Goal: Task Accomplishment & Management: Use online tool/utility

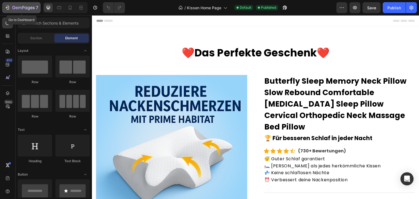
click at [7, 4] on div "7" at bounding box center [22, 7] width 34 height 7
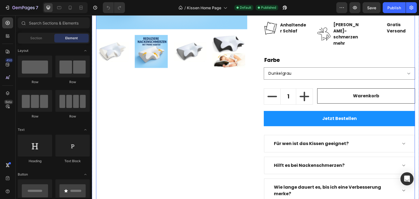
scroll to position [196, 0]
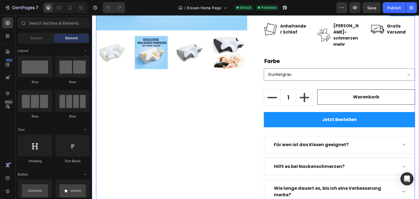
click at [180, 126] on div "Product Images" at bounding box center [172, 41] width 152 height 325
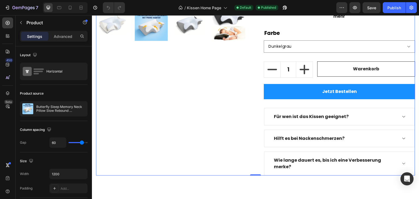
scroll to position [213, 0]
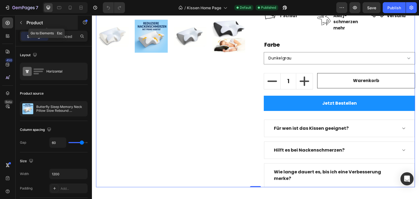
click at [21, 22] on icon "button" at bounding box center [21, 22] width 2 height 3
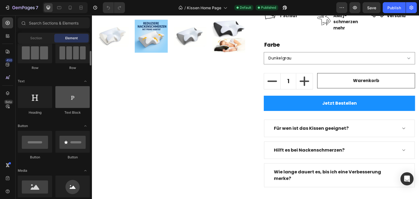
scroll to position [52, 0]
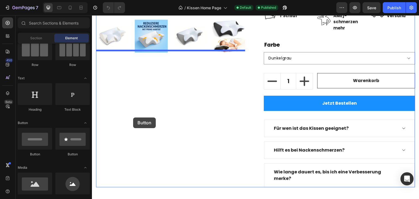
drag, startPoint x: 159, startPoint y: 160, endPoint x: 133, endPoint y: 118, distance: 49.4
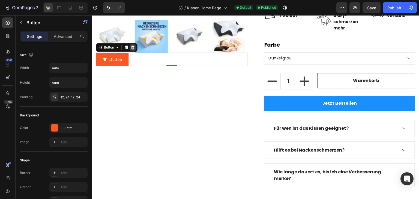
click at [134, 46] on icon at bounding box center [133, 48] width 4 height 4
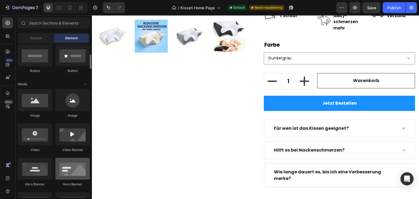
scroll to position [132, 0]
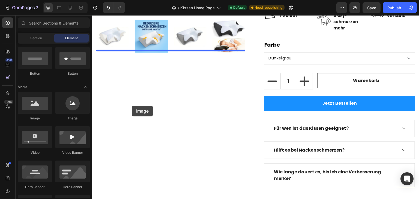
drag, startPoint x: 161, startPoint y: 113, endPoint x: 132, endPoint y: 106, distance: 29.5
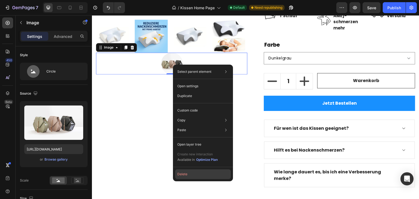
click at [190, 172] on button "Delete" at bounding box center [203, 175] width 56 height 10
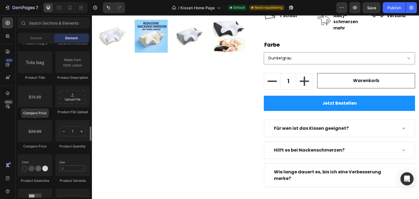
scroll to position [869, 0]
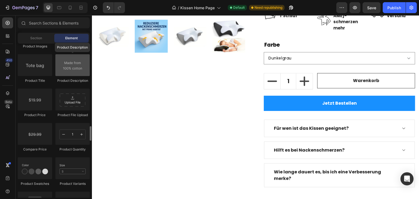
click at [69, 70] on div at bounding box center [72, 65] width 34 height 22
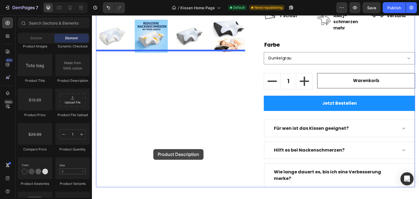
drag, startPoint x: 171, startPoint y: 85, endPoint x: 154, endPoint y: 148, distance: 65.6
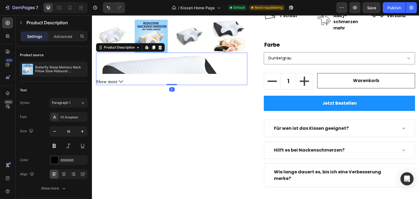
click at [118, 81] on button "Show more" at bounding box center [172, 81] width 152 height 7
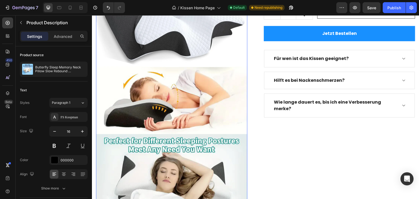
scroll to position [280, 0]
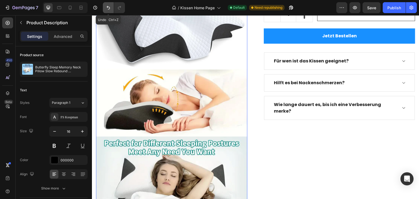
click at [109, 8] on icon "Undo/Redo" at bounding box center [108, 8] width 3 height 4
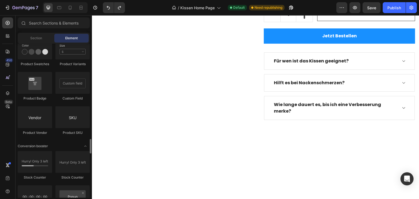
scroll to position [990, 0]
drag, startPoint x: 40, startPoint y: 58, endPoint x: 31, endPoint y: 53, distance: 10.8
click at [31, 53] on div at bounding box center [35, 48] width 34 height 22
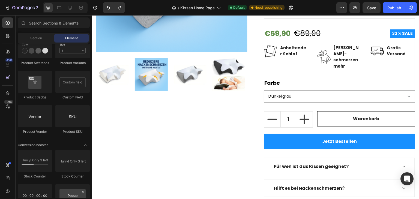
scroll to position [156, 0]
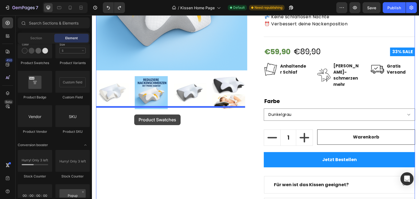
drag, startPoint x: 118, startPoint y: 70, endPoint x: 134, endPoint y: 115, distance: 47.8
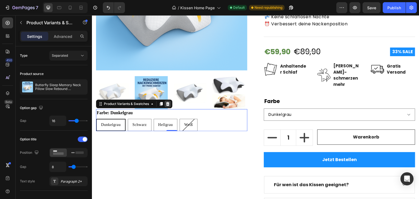
click at [169, 103] on icon at bounding box center [168, 104] width 4 height 4
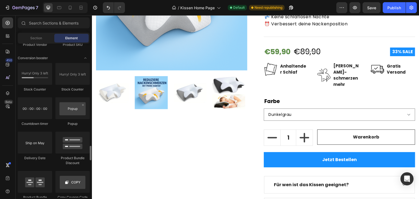
scroll to position [1076, 0]
click at [39, 79] on div at bounding box center [35, 74] width 34 height 22
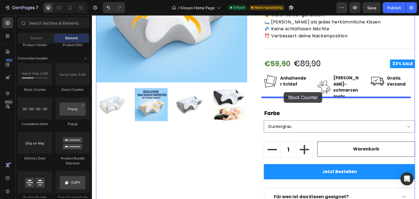
drag, startPoint x: 127, startPoint y: 95, endPoint x: 284, endPoint y: 92, distance: 157.6
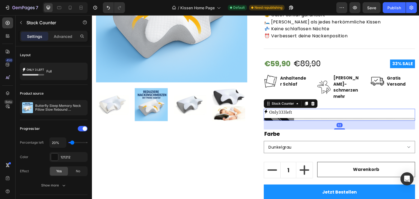
click at [297, 109] on div "Only 333 left" at bounding box center [340, 112] width 152 height 7
click at [298, 118] on div at bounding box center [340, 119] width 152 height 3
click at [292, 109] on p "Only 333 left" at bounding box center [281, 112] width 23 height 7
click at [290, 109] on p "Only 333 left" at bounding box center [281, 112] width 23 height 7
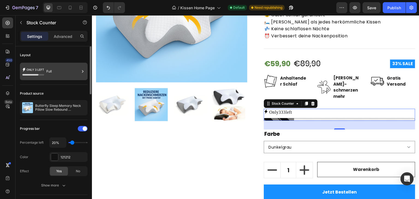
click at [38, 67] on icon at bounding box center [33, 71] width 22 height 13
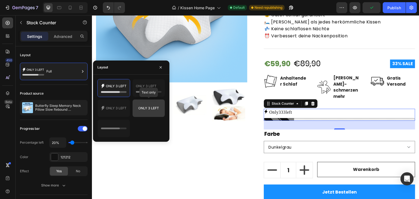
click at [143, 101] on div at bounding box center [149, 108] width 32 height 17
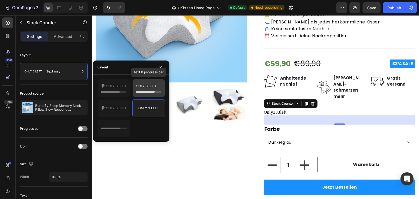
click at [135, 87] on div at bounding box center [149, 87] width 32 height 17
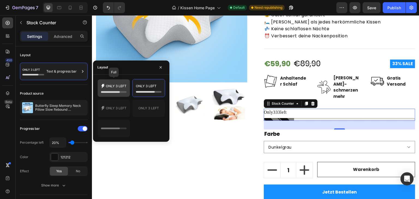
click at [114, 86] on icon at bounding box center [114, 88] width 26 height 11
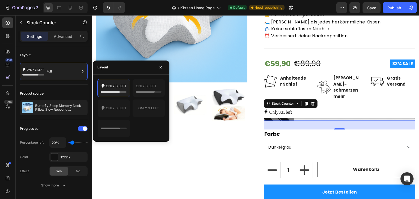
click at [115, 99] on div at bounding box center [131, 108] width 68 height 58
click at [117, 104] on icon at bounding box center [114, 108] width 26 height 11
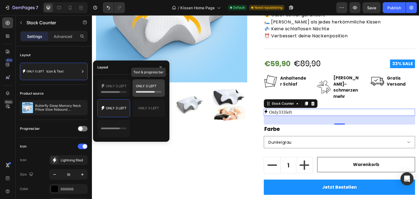
click at [145, 85] on icon at bounding box center [149, 88] width 26 height 11
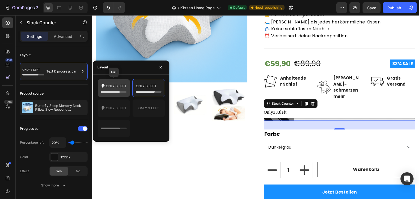
click at [108, 89] on icon at bounding box center [114, 88] width 26 height 11
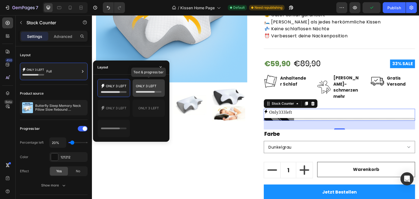
click at [146, 86] on icon at bounding box center [149, 88] width 26 height 11
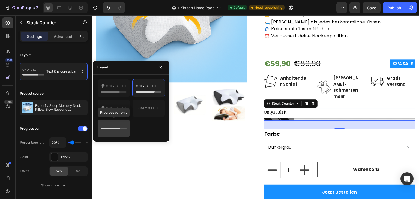
click at [112, 127] on icon at bounding box center [114, 128] width 26 height 11
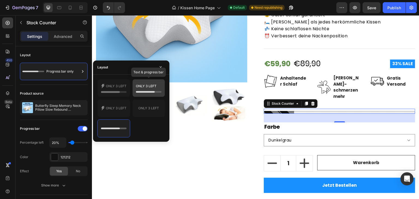
click at [142, 90] on icon at bounding box center [149, 88] width 26 height 11
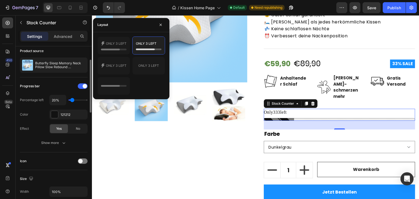
scroll to position [43, 0]
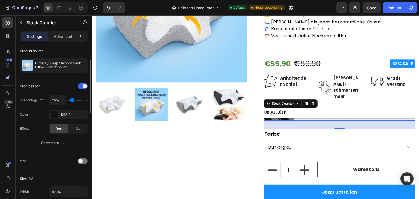
type input "10%"
drag, startPoint x: 71, startPoint y: 100, endPoint x: 65, endPoint y: 100, distance: 5.8
type input "10"
click at [69, 100] on input "range" at bounding box center [78, 100] width 19 height 1
type input "100%"
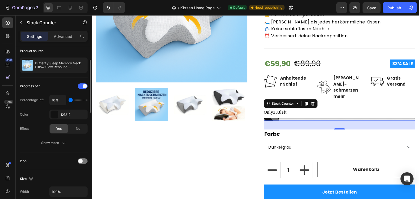
type input "100"
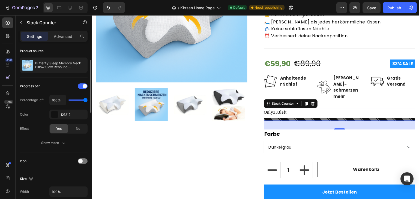
type input "90%"
type input "90"
type input "80%"
type input "80"
type input "70%"
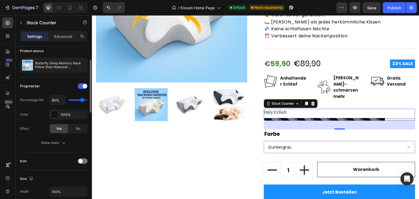
type input "70"
type input "60%"
type input "60"
type input "10%"
type input "10"
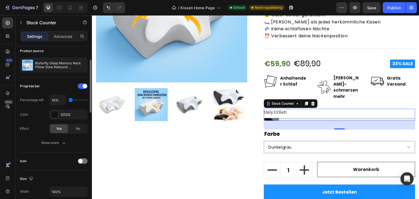
click at [69, 101] on input "range" at bounding box center [78, 100] width 19 height 1
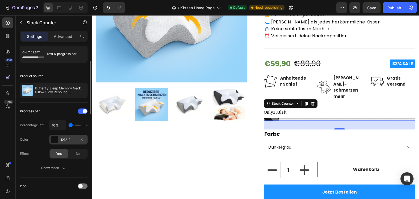
scroll to position [0, 0]
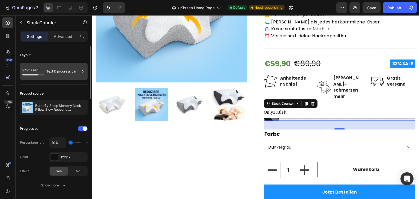
click at [57, 77] on div "Text & progress bar" at bounding box center [62, 71] width 33 height 13
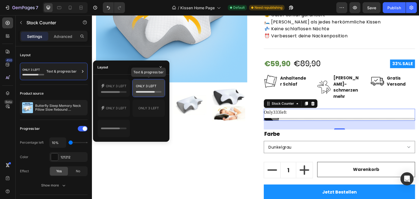
click at [138, 87] on icon at bounding box center [149, 88] width 26 height 11
click at [273, 110] on span "333" at bounding box center [276, 112] width 7 height 5
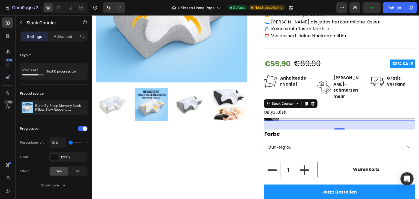
click at [273, 110] on span "333" at bounding box center [276, 112] width 7 height 5
click at [282, 109] on p "Only 333 left" at bounding box center [275, 112] width 23 height 7
click at [297, 109] on div "Only 333 left" at bounding box center [340, 112] width 152 height 7
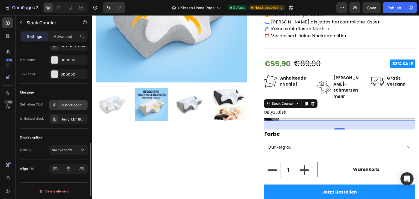
scroll to position [351, 0]
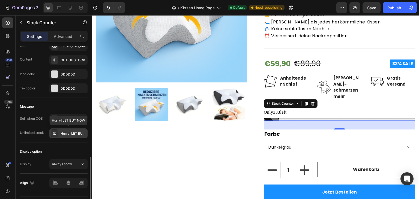
click at [61, 131] on div "Hurry! LET BUY NOW" at bounding box center [74, 133] width 26 height 5
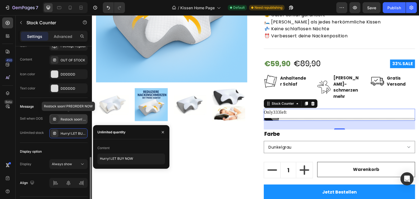
scroll to position [352, 0]
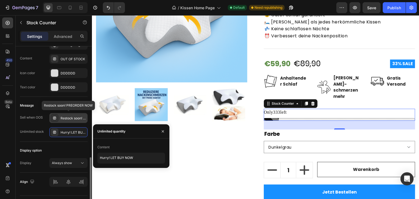
click at [67, 116] on div "Restock soon! PREORDER NOW" at bounding box center [74, 118] width 26 height 5
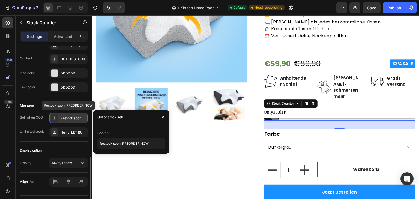
click at [67, 116] on div "Restock soon! PREORDER NOW" at bounding box center [74, 118] width 26 height 5
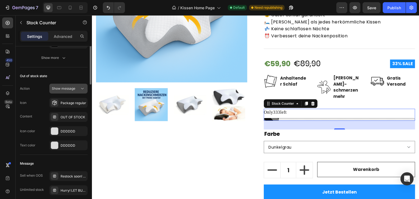
scroll to position [210, 0]
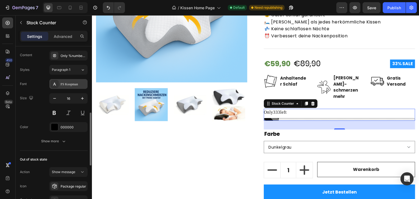
click at [79, 85] on div "FS Koopman" at bounding box center [74, 84] width 26 height 5
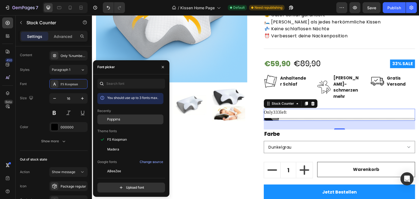
click at [114, 117] on span "Poppins" at bounding box center [113, 119] width 13 height 5
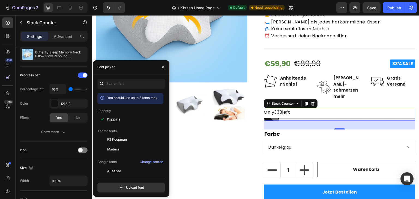
scroll to position [0, 0]
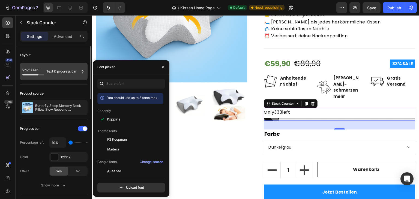
click at [64, 70] on div "Text & progress bar" at bounding box center [62, 71] width 33 height 13
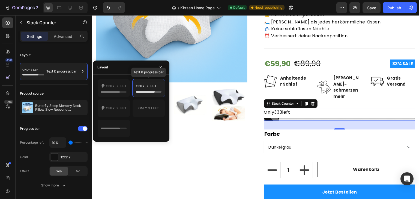
drag, startPoint x: 236, startPoint y: 100, endPoint x: 284, endPoint y: 101, distance: 48.1
click at [284, 109] on p "Only 333 left" at bounding box center [277, 112] width 26 height 7
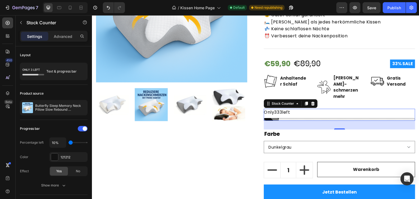
click at [278, 109] on span "333" at bounding box center [278, 112] width 8 height 6
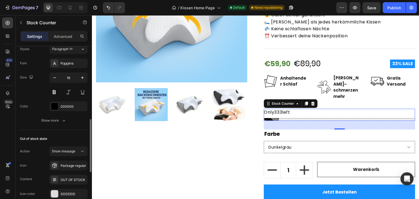
scroll to position [242, 0]
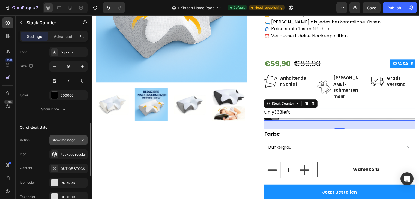
click at [67, 143] on button "Show message" at bounding box center [68, 140] width 38 height 10
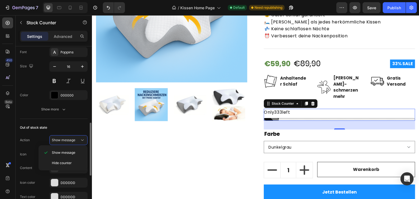
click at [65, 127] on div "Out of stock state" at bounding box center [54, 127] width 68 height 9
click at [75, 155] on div "Package regular" at bounding box center [74, 154] width 26 height 5
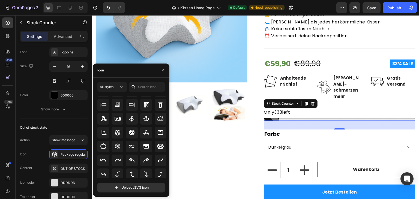
scroll to position [81, 0]
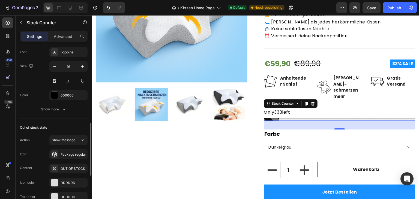
click at [76, 121] on div "Out of stock state Action Show message Icon Package regular Content OUT OF STOC…" at bounding box center [54, 163] width 68 height 88
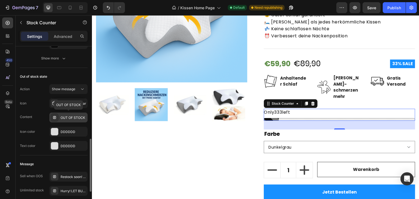
click at [74, 117] on div "OUT OF STOCK" at bounding box center [74, 118] width 26 height 5
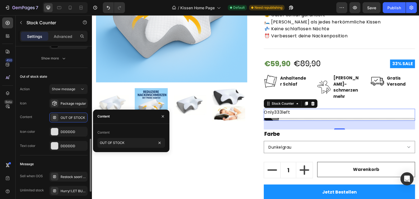
click at [58, 80] on div "Out of stock state" at bounding box center [54, 76] width 68 height 9
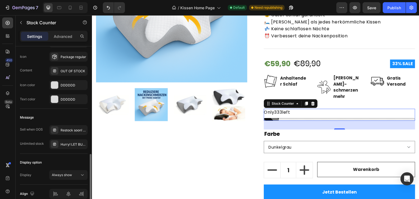
scroll to position [340, 0]
click at [275, 109] on span "333" at bounding box center [278, 112] width 8 height 6
click at [282, 101] on div "Stock Counter" at bounding box center [283, 103] width 25 height 5
click at [294, 109] on div "Only 333 left" at bounding box center [340, 112] width 152 height 7
click at [297, 109] on div "Only 333 left" at bounding box center [340, 112] width 152 height 7
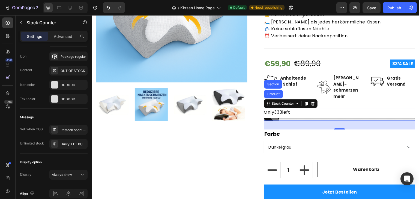
click at [297, 109] on div "Only 333 left" at bounding box center [340, 112] width 152 height 7
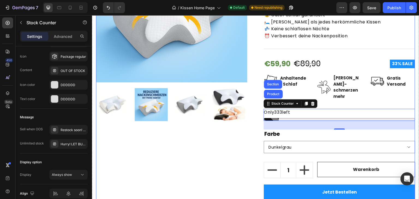
click at [211, 159] on div "Product Images" at bounding box center [172, 104] width 152 height 346
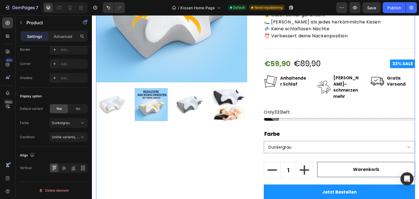
scroll to position [0, 0]
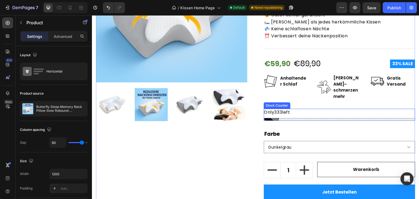
click at [309, 109] on div "Only 333 left" at bounding box center [340, 112] width 152 height 7
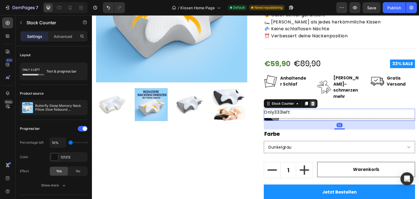
click at [312, 102] on icon at bounding box center [314, 104] width 4 height 4
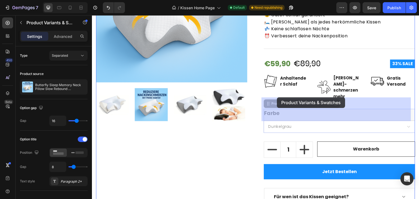
drag, startPoint x: 282, startPoint y: 110, endPoint x: 278, endPoint y: 96, distance: 14.3
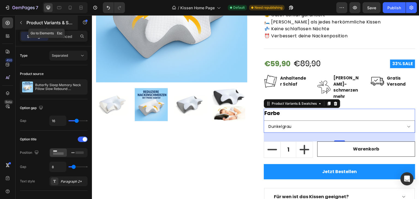
click at [20, 21] on icon "button" at bounding box center [21, 22] width 4 height 4
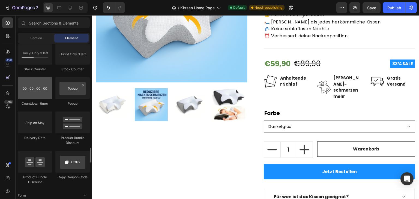
scroll to position [1097, 0]
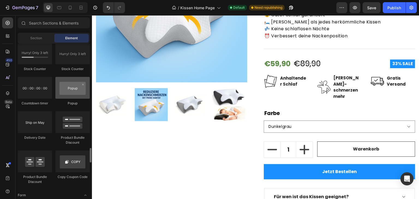
click at [76, 95] on div at bounding box center [72, 88] width 34 height 22
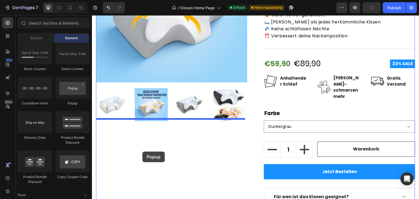
drag, startPoint x: 168, startPoint y: 110, endPoint x: 143, endPoint y: 151, distance: 47.7
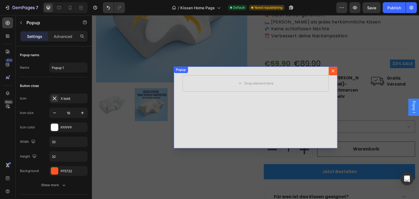
click at [332, 71] on icon "Dialog content" at bounding box center [333, 70] width 3 height 3
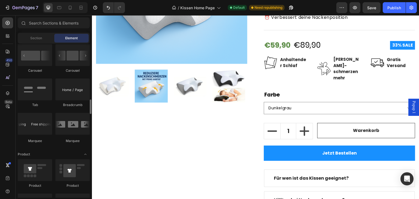
scroll to position [590, 0]
click at [36, 97] on div at bounding box center [35, 91] width 34 height 22
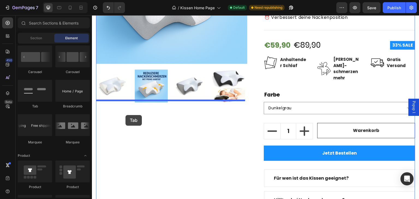
drag, startPoint x: 154, startPoint y: 116, endPoint x: 126, endPoint y: 115, distance: 28.7
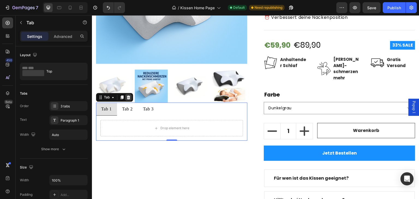
click at [128, 96] on icon at bounding box center [129, 98] width 4 height 4
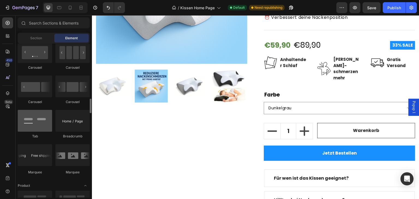
scroll to position [558, 0]
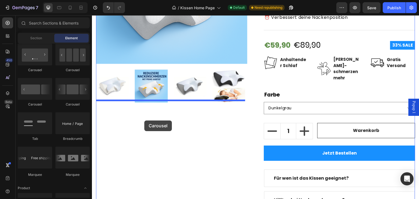
drag, startPoint x: 133, startPoint y: 108, endPoint x: 144, endPoint y: 121, distance: 17.0
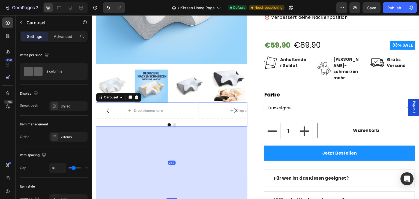
drag, startPoint x: 169, startPoint y: 123, endPoint x: 160, endPoint y: 196, distance: 73.4
click at [160, 127] on div "267" at bounding box center [172, 127] width 152 height 0
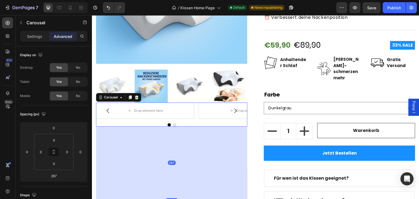
scroll to position [224, 0]
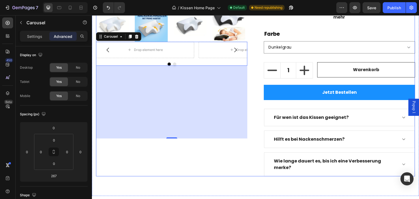
click at [196, 148] on div "Product Images Drop element here Drop element here Carousel 267" at bounding box center [172, 13] width 152 height 325
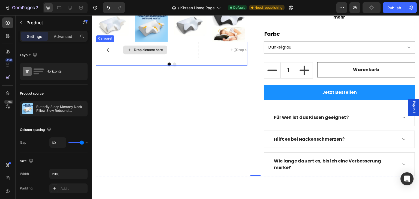
click at [175, 49] on div "Drop element here" at bounding box center [145, 50] width 98 height 16
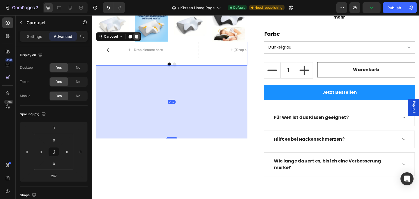
click at [137, 35] on icon at bounding box center [137, 37] width 4 height 4
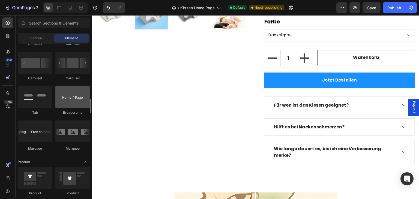
scroll to position [584, 0]
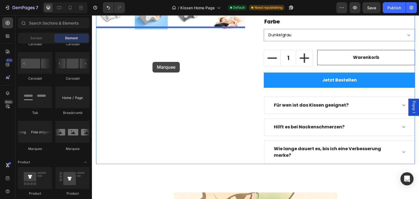
drag, startPoint x: 131, startPoint y: 151, endPoint x: 152, endPoint y: 62, distance: 91.3
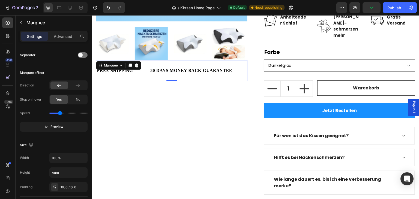
scroll to position [0, 0]
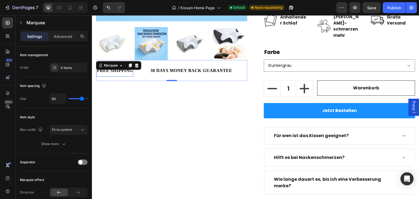
click at [119, 68] on div "FREE SHIPPING" at bounding box center [114, 71] width 37 height 8
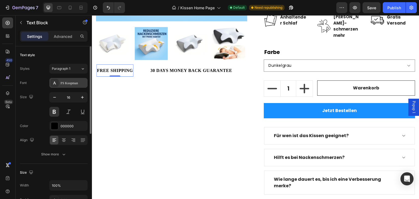
click at [69, 84] on div "FS Koopman" at bounding box center [74, 83] width 26 height 5
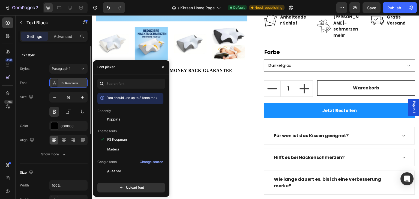
click at [69, 84] on div "FS Koopman" at bounding box center [74, 83] width 26 height 5
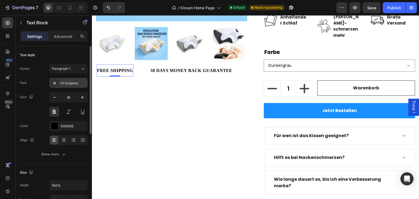
click at [68, 83] on div "FS Koopman" at bounding box center [74, 83] width 26 height 5
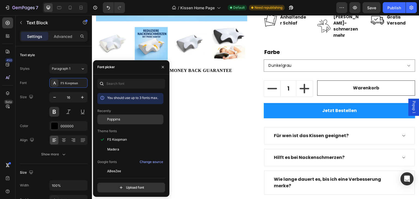
click at [117, 120] on span "Poppins" at bounding box center [113, 119] width 13 height 5
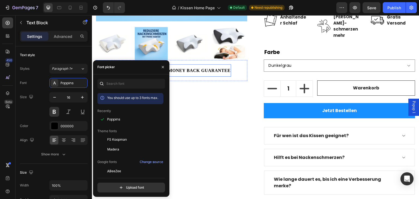
click at [194, 69] on div "30 DAYS MONEY BACK GUARANTEE" at bounding box center [189, 71] width 83 height 8
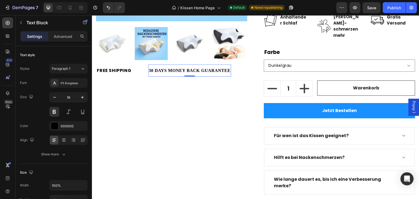
click at [194, 69] on div "30 DAYS MONEY BACK GUARANTEE" at bounding box center [189, 71] width 83 height 8
click at [73, 80] on div "FS Koopman" at bounding box center [68, 83] width 38 height 10
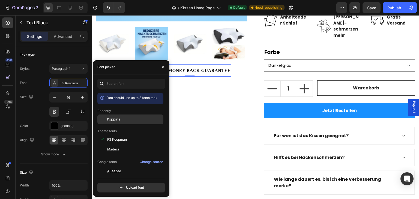
click at [125, 124] on div "Poppins" at bounding box center [130, 120] width 66 height 10
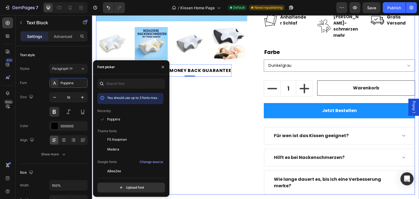
click at [227, 84] on div "Product Images FREE SHIPPING Text Block 30 DAYS MONEY BACK GUARANTEE Text Block…" at bounding box center [172, 32] width 152 height 325
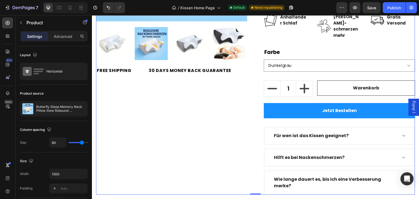
scroll to position [133, 0]
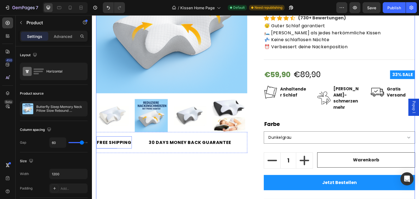
click at [128, 140] on div "FREE SHIPPING" at bounding box center [113, 143] width 35 height 8
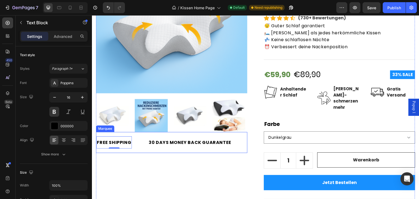
click at [163, 148] on div "FREE SHIPPING Text Block 0 30 DAYS MONEY BACK GUARANTEE Text Block LIMITED TIME…" at bounding box center [172, 142] width 152 height 21
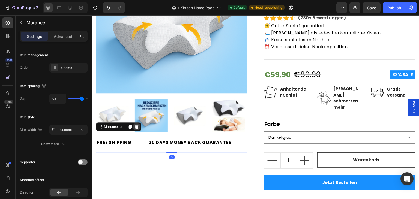
click at [137, 125] on icon at bounding box center [137, 127] width 4 height 4
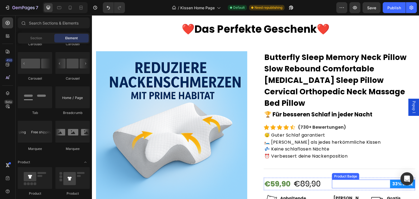
scroll to position [24, 0]
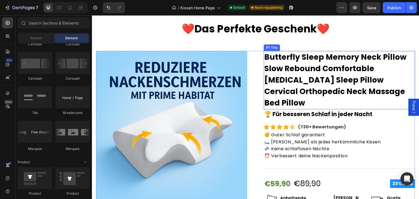
click at [408, 89] on h2 "Butterfly Sleep Memory Neck Pillow Slow Rebound Comfortable [MEDICAL_DATA] Slee…" at bounding box center [340, 80] width 152 height 58
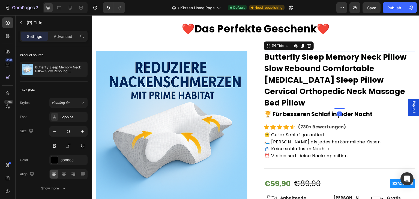
click at [407, 90] on h2 "Butterfly Sleep Memory Neck Pillow Slow Rebound Comfortable [MEDICAL_DATA] Slee…" at bounding box center [340, 80] width 152 height 58
drag, startPoint x: 407, startPoint y: 90, endPoint x: 141, endPoint y: 66, distance: 267.1
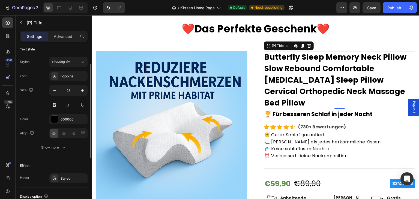
scroll to position [0, 0]
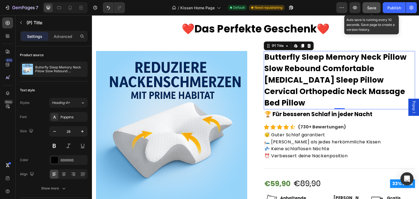
click at [373, 8] on span "Save" at bounding box center [372, 7] width 9 height 5
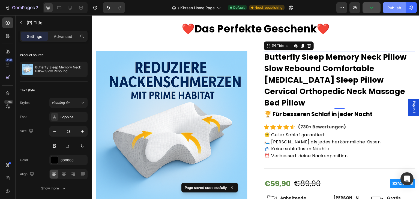
click at [389, 7] on div "Publish" at bounding box center [395, 8] width 14 height 6
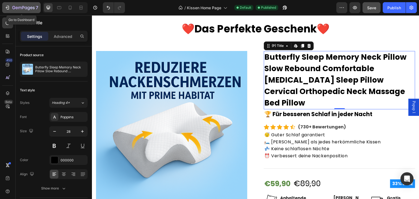
click at [5, 4] on div "7" at bounding box center [22, 7] width 34 height 7
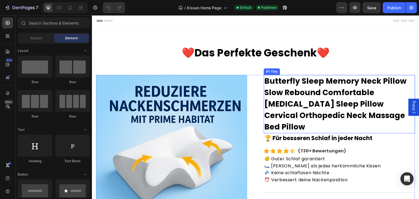
scroll to position [97, 0]
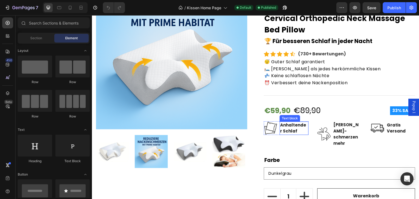
click at [297, 122] on p "Anhaltender Schlaf" at bounding box center [294, 128] width 28 height 12
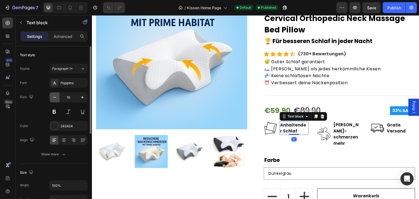
click at [56, 96] on icon "button" at bounding box center [54, 97] width 5 height 5
type input "14"
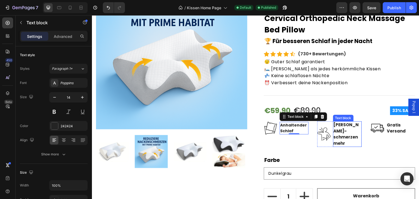
click at [342, 122] on p "[PERSON_NAME]-" at bounding box center [348, 128] width 28 height 12
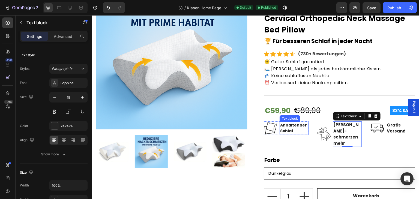
click at [291, 123] on p "Anhaltender Schlaf" at bounding box center [294, 128] width 28 height 11
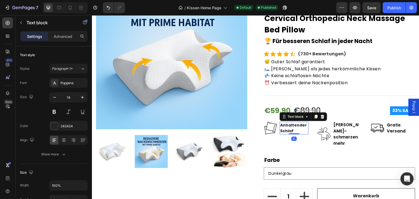
click at [291, 123] on p "Anhaltender Schlaf" at bounding box center [294, 128] width 28 height 11
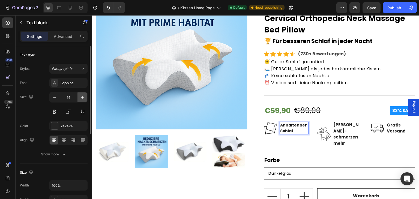
click at [83, 95] on icon "button" at bounding box center [82, 97] width 5 height 5
type input "15"
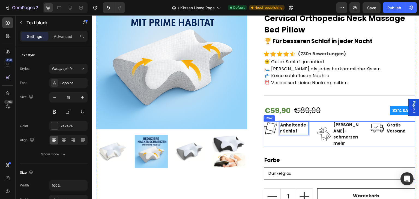
click at [306, 122] on div "Image Anhaltender Schlaf Text block 0 Row Image Keine Nacken- schmerzen mehr Te…" at bounding box center [340, 135] width 152 height 26
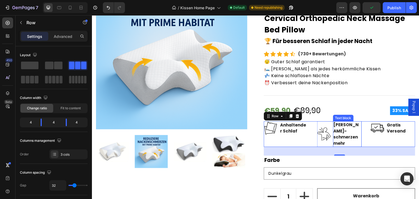
click at [337, 122] on p "[PERSON_NAME]-" at bounding box center [348, 128] width 28 height 12
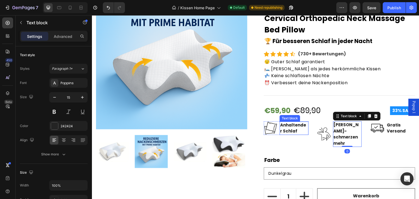
click at [291, 122] on p "Anhaltender Schlaf" at bounding box center [294, 128] width 28 height 12
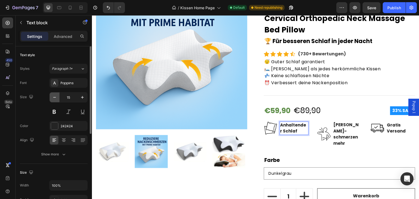
click at [56, 96] on icon "button" at bounding box center [54, 97] width 5 height 5
type input "14"
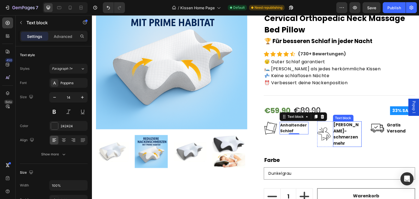
click at [339, 122] on p "[PERSON_NAME]-" at bounding box center [348, 128] width 28 height 12
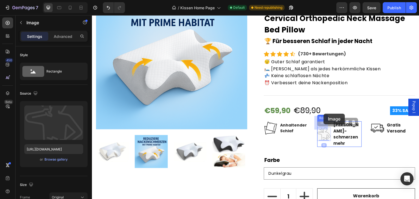
drag, startPoint x: 324, startPoint y: 120, endPoint x: 324, endPoint y: 114, distance: 5.7
drag, startPoint x: 324, startPoint y: 124, endPoint x: 321, endPoint y: 119, distance: 6.3
click at [344, 122] on p "[PERSON_NAME]-" at bounding box center [348, 128] width 28 height 12
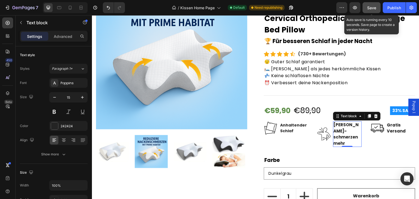
click at [376, 7] on span "Save" at bounding box center [372, 7] width 9 height 5
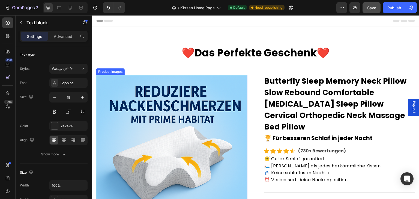
scroll to position [73, 0]
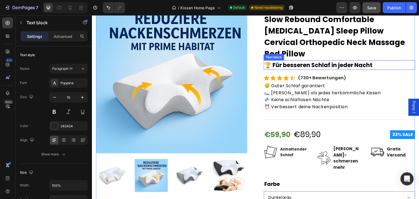
click at [292, 60] on div "🏆 Für besseren Schlaf in jeder Nacht" at bounding box center [340, 65] width 152 height 10
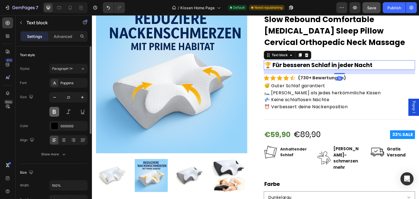
click at [54, 109] on button at bounding box center [54, 112] width 10 height 10
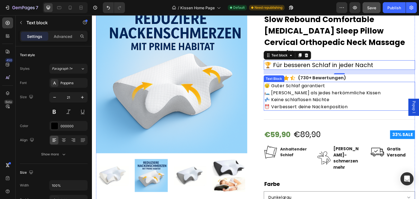
click at [266, 96] on p "💤 Keine schlaflosen Nächte" at bounding box center [340, 99] width 150 height 7
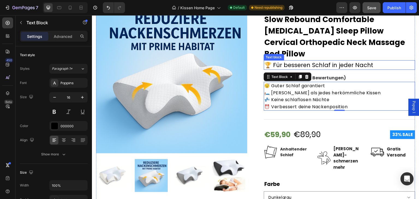
click at [333, 61] on p "🏆 Für besseren Schlaf in jeder Nacht" at bounding box center [340, 65] width 150 height 9
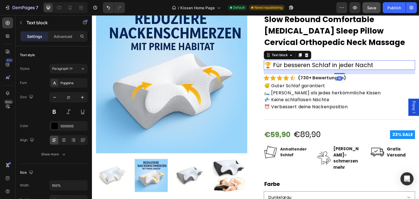
click at [271, 61] on p "🏆 Für besseren Schlaf in jeder Nacht" at bounding box center [340, 65] width 150 height 9
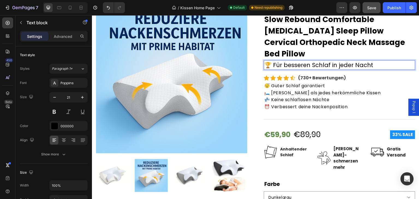
click at [372, 61] on p "🏆 Für besseren Schlaf in jeder Nacht" at bounding box center [340, 65] width 150 height 9
click at [271, 61] on p "🏆 Für besseren Schlaf in jeder Nacht" at bounding box center [340, 65] width 150 height 9
click at [52, 98] on icon "button" at bounding box center [54, 97] width 5 height 5
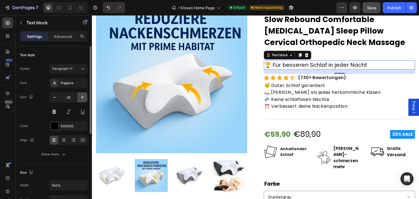
click at [82, 98] on icon "button" at bounding box center [82, 97] width 5 height 5
type input "21"
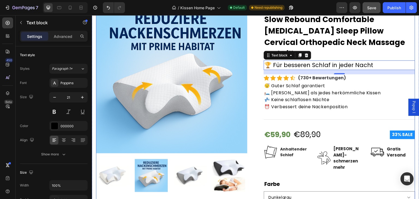
click at [260, 71] on div "Product Images Butterfly Sleep Memory Neck Pillow Slow Rebound Comfortable Memo…" at bounding box center [255, 164] width 319 height 325
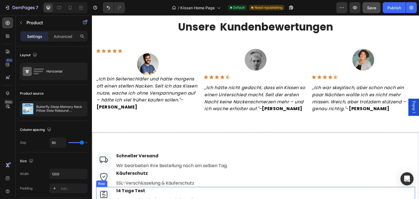
scroll to position [587, 0]
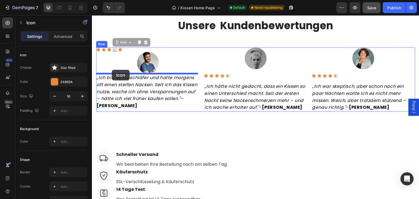
drag, startPoint x: 113, startPoint y: 48, endPoint x: 112, endPoint y: 70, distance: 21.6
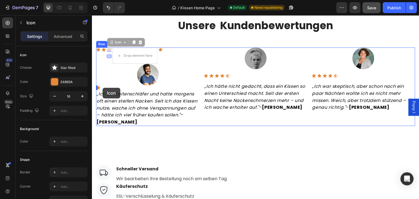
drag, startPoint x: 107, startPoint y: 49, endPoint x: 103, endPoint y: 88, distance: 38.7
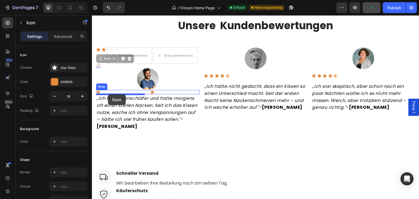
drag, startPoint x: 99, startPoint y: 66, endPoint x: 108, endPoint y: 94, distance: 28.9
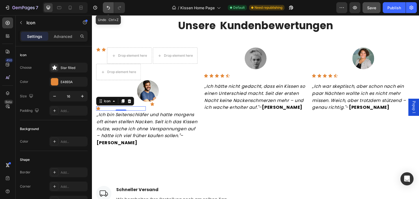
click at [106, 11] on button "Undo/Redo" at bounding box center [108, 7] width 11 height 11
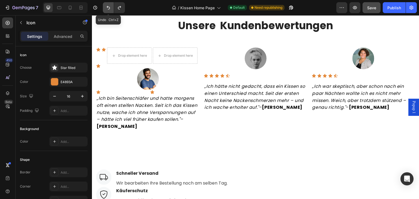
click at [106, 11] on button "Undo/Redo" at bounding box center [108, 7] width 11 height 11
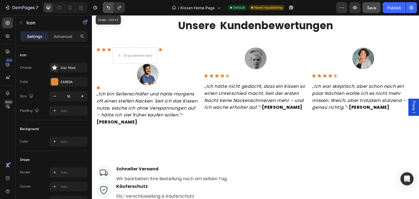
click at [106, 11] on button "Undo/Redo" at bounding box center [108, 7] width 11 height 11
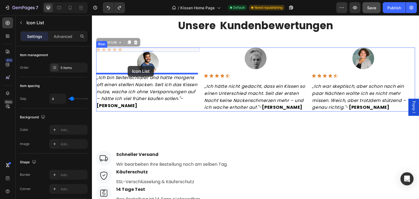
drag, startPoint x: 126, startPoint y: 50, endPoint x: 128, endPoint y: 66, distance: 16.2
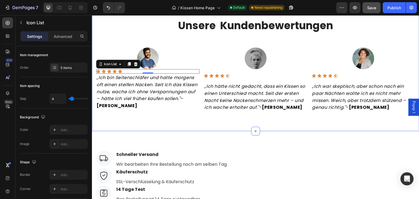
click at [195, 131] on div "Unsere Kundenbewertungen Heading Row Image Icon Icon Icon Icon Icon Icon List 0…" at bounding box center [256, 65] width 328 height 132
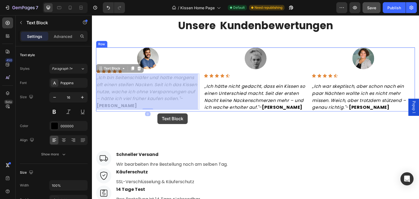
drag, startPoint x: 174, startPoint y: 103, endPoint x: 158, endPoint y: 114, distance: 19.5
click at [158, 114] on div "Header Unsere Kundenbewertungen Heading Row Image Icon Icon Icon Icon Icon Icon…" at bounding box center [256, 19] width 328 height 1182
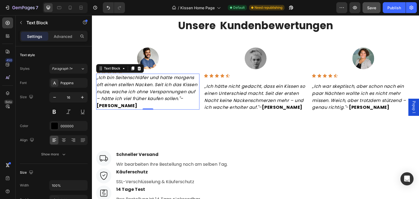
click at [98, 77] on icon "„Ich bin Seitenschläfer und hatte morgens oft einen steifen Nacken. Seit ich da…" at bounding box center [147, 88] width 101 height 27
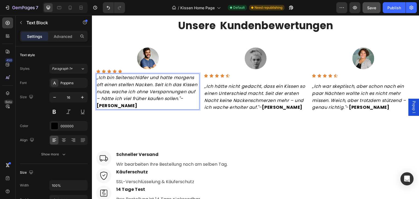
click at [97, 77] on icon "„Ich bin Seitenschläfer und hatte morgens oft einen steifen Nacken. Seit ich da…" at bounding box center [147, 88] width 101 height 27
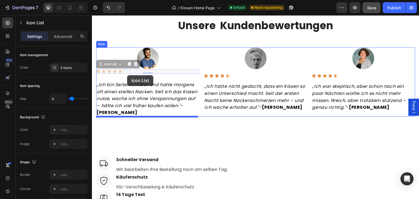
drag, startPoint x: 134, startPoint y: 70, endPoint x: 128, endPoint y: 75, distance: 7.7
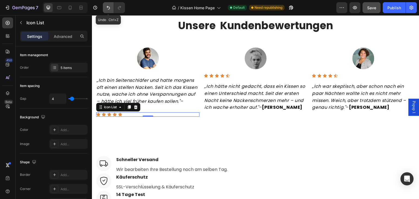
click at [109, 5] on icon "Undo/Redo" at bounding box center [108, 7] width 5 height 5
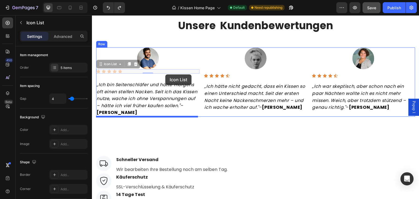
drag, startPoint x: 176, startPoint y: 72, endPoint x: 165, endPoint y: 75, distance: 10.5
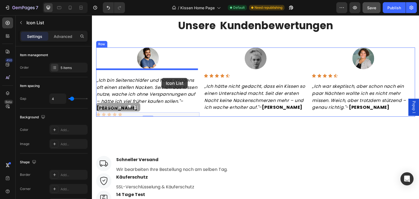
drag, startPoint x: 161, startPoint y: 113, endPoint x: 161, endPoint y: 77, distance: 36.0
click at [161, 77] on div "Header Unsere Kundenbewertungen Heading Row Image „Ich bin Seitenschläfer und h…" at bounding box center [256, 21] width 328 height 1187
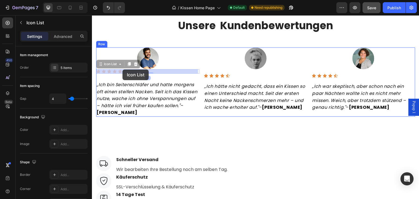
drag, startPoint x: 125, startPoint y: 72, endPoint x: 123, endPoint y: 70, distance: 3.5
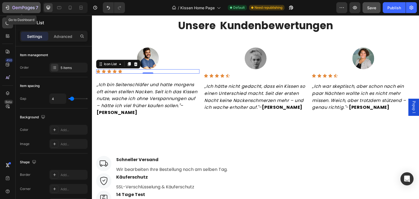
click at [7, 6] on icon "button" at bounding box center [8, 8] width 2 height 4
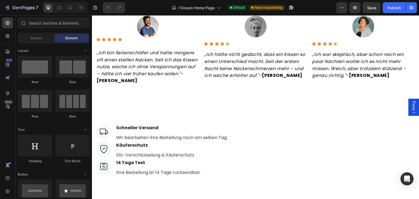
scroll to position [617, 0]
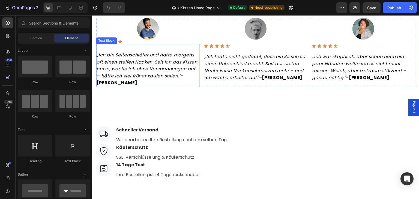
click at [110, 52] on p "„Ich bin Seitenschläfer und hatte morgens oft einen steifen Nacken. Seit ich da…" at bounding box center [148, 69] width 102 height 35
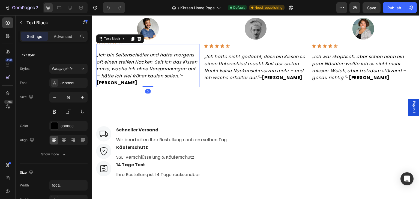
click at [98, 55] on icon "„Ich bin Seitenschläfer und hatte morgens oft einen steifen Nacken. Seit ich da…" at bounding box center [147, 65] width 101 height 27
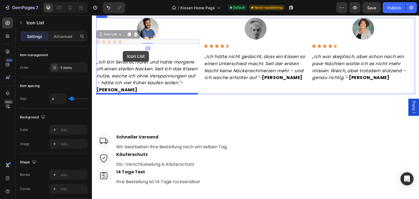
drag, startPoint x: 126, startPoint y: 40, endPoint x: 122, endPoint y: 51, distance: 11.9
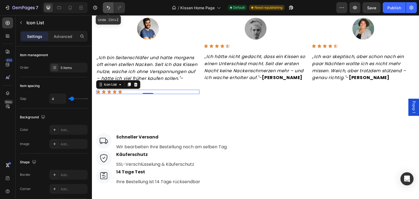
click at [109, 8] on icon "Undo/Redo" at bounding box center [108, 7] width 5 height 5
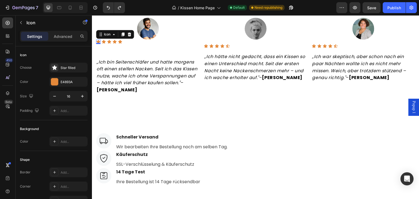
click at [96, 41] on icon at bounding box center [98, 42] width 4 height 4
click at [122, 41] on icon at bounding box center [120, 42] width 4 height 4
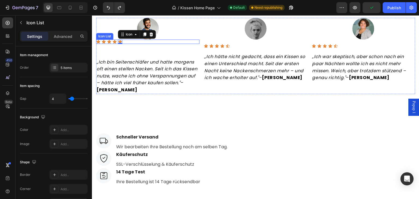
click at [131, 42] on div "Icon Icon Icon Icon Icon 0" at bounding box center [147, 42] width 103 height 4
click at [128, 41] on div "Icon Icon Icon Icon Icon" at bounding box center [147, 42] width 103 height 4
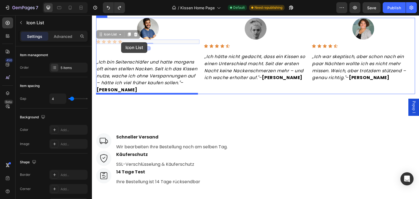
drag, startPoint x: 128, startPoint y: 41, endPoint x: 121, endPoint y: 45, distance: 7.1
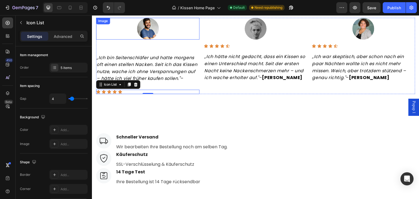
click at [160, 29] on div at bounding box center [147, 29] width 103 height 22
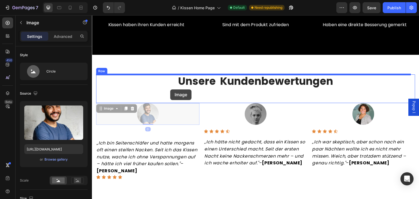
scroll to position [522, 0]
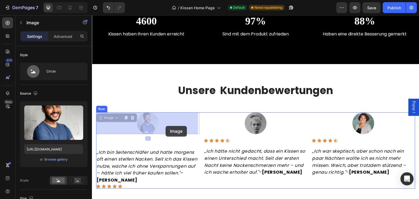
drag, startPoint x: 160, startPoint y: 29, endPoint x: 166, endPoint y: 126, distance: 97.6
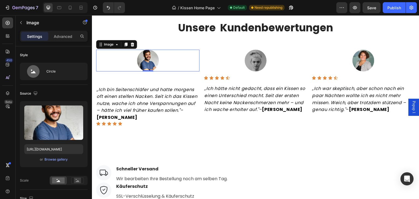
scroll to position [585, 0]
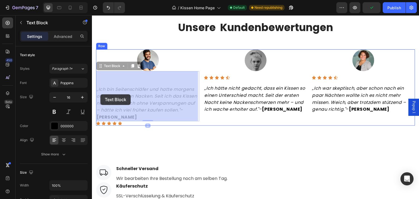
drag, startPoint x: 164, startPoint y: 117, endPoint x: 101, endPoint y: 96, distance: 67.1
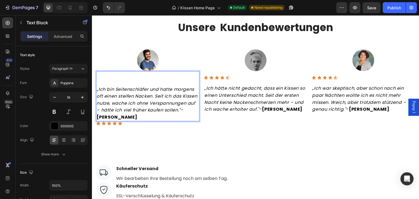
click at [99, 90] on icon "„Ich bin Seitenschläfer und hatte morgens oft einen steifen Nacken. Seit ich da…" at bounding box center [147, 99] width 101 height 27
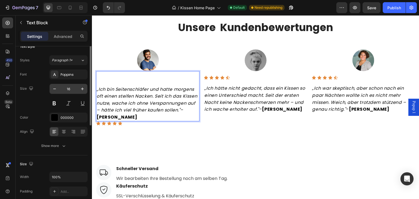
scroll to position [0, 0]
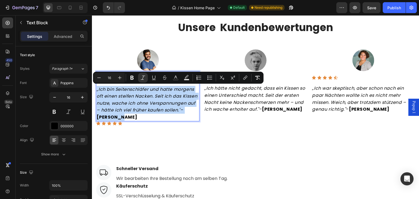
drag, startPoint x: 97, startPoint y: 89, endPoint x: 162, endPoint y: 117, distance: 70.3
copy p "„Ich bin Seitenschläfer und hatte morgens oft einen steifen Nacken. Seit ich da…"
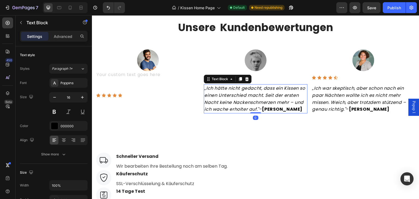
click at [224, 101] on icon "„Ich hätte nicht gedacht, dass ein Kissen so einen Unterschied macht. Seit der …" at bounding box center [255, 98] width 101 height 27
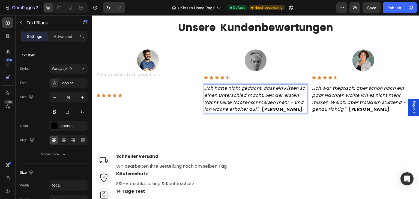
click at [224, 101] on icon "„Ich hätte nicht gedacht, dass ein Kissen so einen Unterschied macht. Seit der …" at bounding box center [255, 98] width 101 height 27
click at [236, 113] on p "„Ich hätte nicht gedacht, dass ein Kissen so einen Unterschied macht. Seit der …" at bounding box center [256, 99] width 102 height 28
drag, startPoint x: 236, startPoint y: 117, endPoint x: 226, endPoint y: 114, distance: 10.9
click at [226, 113] on p "„Ich hätte nicht gedacht, dass ein Kissen so einen Unterschied macht. Seit der …" at bounding box center [256, 99] width 102 height 28
drag, startPoint x: 226, startPoint y: 114, endPoint x: 217, endPoint y: 148, distance: 35.1
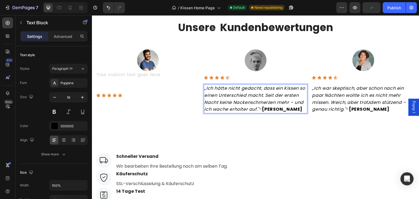
click at [217, 148] on div "Image Schneller Versand Text block Wir bearbeiten Ihre Bestellung noch am selbe…" at bounding box center [256, 179] width 328 height 92
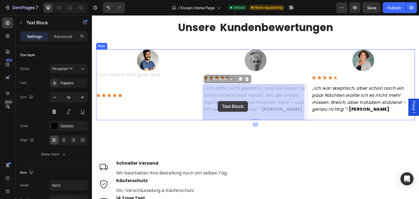
drag, startPoint x: 244, startPoint y: 118, endPoint x: 218, endPoint y: 102, distance: 30.4
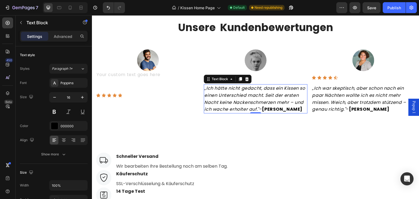
drag, startPoint x: 239, startPoint y: 80, endPoint x: 170, endPoint y: 96, distance: 70.5
click at [238, 78] on icon at bounding box center [240, 79] width 4 height 4
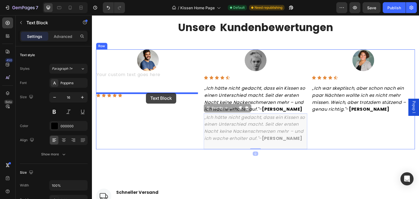
drag, startPoint x: 242, startPoint y: 155, endPoint x: 146, endPoint y: 93, distance: 113.6
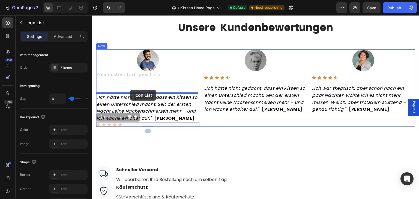
drag, startPoint x: 126, startPoint y: 132, endPoint x: 130, endPoint y: 90, distance: 42.3
click at [130, 90] on div "Header Unsere Kundenbewertungen Heading Row Image Text Block „Ich hätte nicht g…" at bounding box center [256, 27] width 328 height 1195
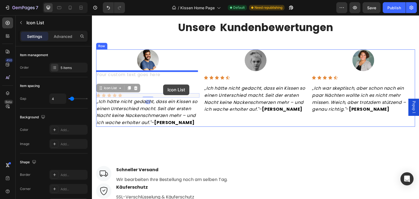
drag, startPoint x: 161, startPoint y: 95, endPoint x: 163, endPoint y: 85, distance: 10.7
click at [163, 85] on div "Header Unsere Kundenbewertungen Heading Row Image Text Block Icon Icon Icon Ico…" at bounding box center [256, 27] width 328 height 1195
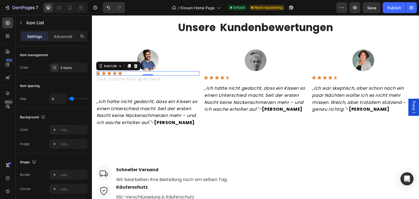
click at [184, 72] on div "Icon Icon Icon Icon Icon" at bounding box center [147, 73] width 103 height 4
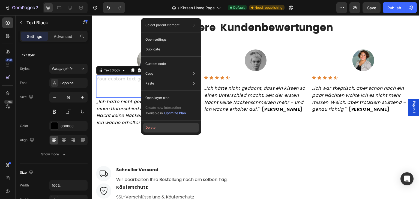
click at [164, 124] on button "Delete" at bounding box center [171, 128] width 56 height 10
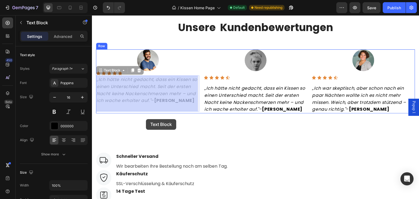
drag, startPoint x: 141, startPoint y: 108, endPoint x: 146, endPoint y: 119, distance: 12.1
click at [146, 119] on div "Header Unsere Kundenbewertungen Heading Row Image Icon Icon Icon Icon Icon Icon…" at bounding box center [256, 21] width 328 height 1182
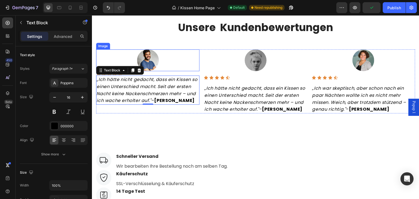
click at [108, 54] on div at bounding box center [147, 60] width 103 height 22
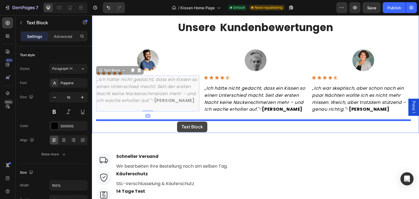
drag, startPoint x: 177, startPoint y: 109, endPoint x: 177, endPoint y: 122, distance: 13.1
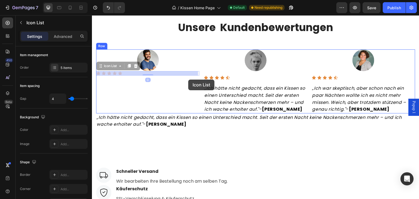
drag, startPoint x: 138, startPoint y: 72, endPoint x: 186, endPoint y: 78, distance: 48.4
click at [186, 78] on div "Header Unsere Kundenbewertungen Heading Row Image Icon Icon Icon Icon Icon Icon…" at bounding box center [256, 28] width 328 height 1197
drag, startPoint x: 196, startPoint y: 73, endPoint x: 178, endPoint y: 81, distance: 19.7
click at [178, 81] on div "Header Unsere Kundenbewertungen Heading Row Image Icon Icon Icon Icon Icon Icon…" at bounding box center [256, 28] width 328 height 1197
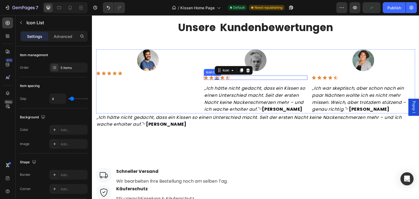
click at [239, 79] on div "Icon Icon Icon 0 Icon Icon" at bounding box center [255, 78] width 103 height 4
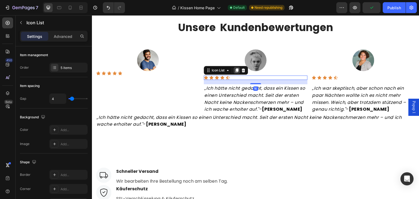
click at [235, 71] on icon at bounding box center [237, 70] width 4 height 4
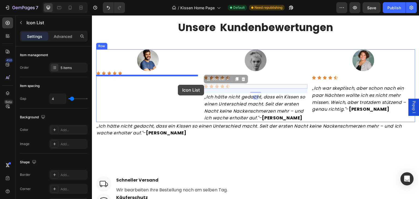
drag, startPoint x: 237, startPoint y: 87, endPoint x: 178, endPoint y: 85, distance: 59.3
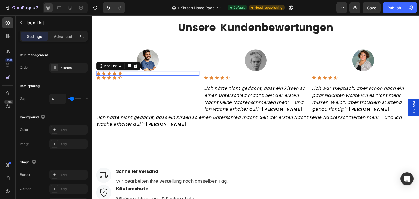
click at [161, 74] on div "Icon Icon Icon Icon Icon" at bounding box center [147, 73] width 103 height 4
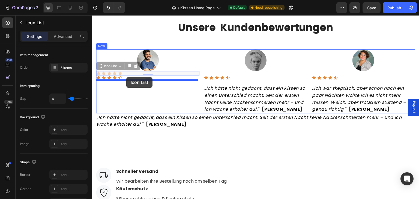
drag, startPoint x: 127, startPoint y: 74, endPoint x: 126, endPoint y: 77, distance: 2.8
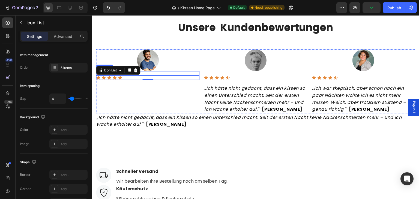
click at [162, 74] on div "Icon Icon Icon Icon Icon" at bounding box center [147, 73] width 103 height 4
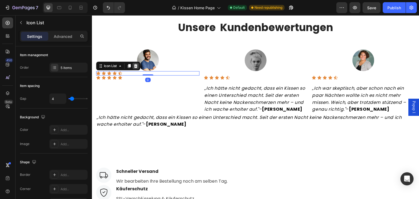
click at [135, 66] on icon at bounding box center [136, 66] width 4 height 4
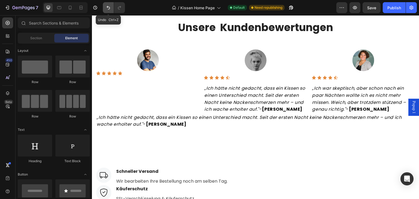
click at [106, 8] on icon "Undo/Redo" at bounding box center [108, 7] width 5 height 5
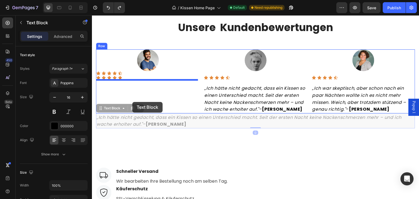
drag, startPoint x: 175, startPoint y: 133, endPoint x: 133, endPoint y: 102, distance: 52.4
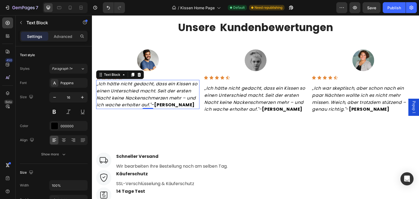
click at [175, 108] on p "„Ich hätte nicht gedacht, dass ein Kissen so einen Unterschied macht. Seit der …" at bounding box center [148, 95] width 102 height 28
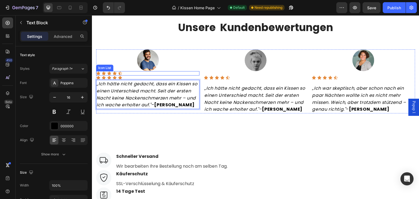
click at [125, 73] on div "Icon Icon Icon Icon Icon" at bounding box center [147, 73] width 103 height 4
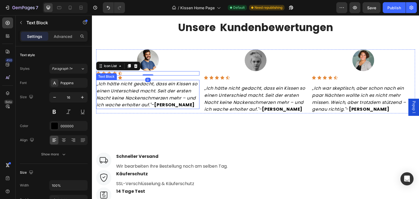
click at [98, 83] on icon "„Ich hätte nicht gedacht, dass ein Kissen so einen Unterschied macht. Seit der …" at bounding box center [147, 94] width 101 height 27
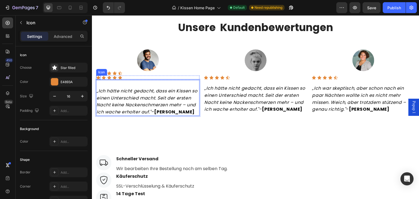
click at [96, 79] on icon at bounding box center [98, 78] width 4 height 4
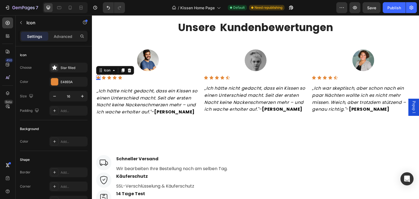
click at [96, 79] on div at bounding box center [98, 79] width 4 height 1
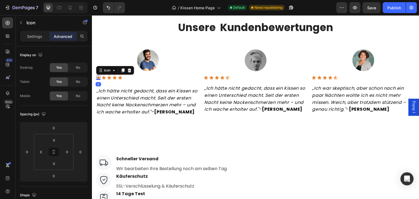
click at [96, 79] on div at bounding box center [98, 79] width 4 height 1
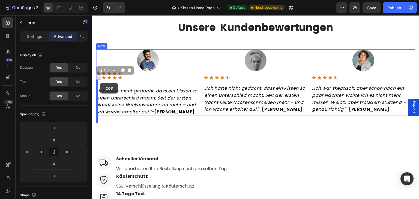
drag, startPoint x: 98, startPoint y: 78, endPoint x: 100, endPoint y: 83, distance: 5.7
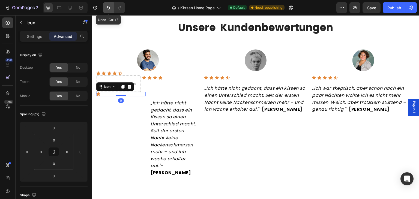
click at [105, 5] on button "Undo/Redo" at bounding box center [108, 7] width 11 height 11
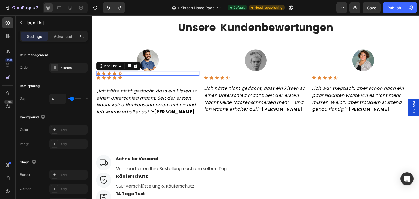
click at [156, 73] on div "Icon Icon Icon Icon Icon" at bounding box center [147, 73] width 103 height 4
click at [137, 67] on icon at bounding box center [136, 66] width 4 height 4
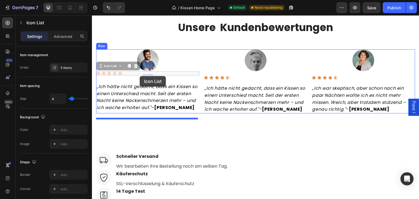
drag, startPoint x: 134, startPoint y: 73, endPoint x: 140, endPoint y: 76, distance: 6.4
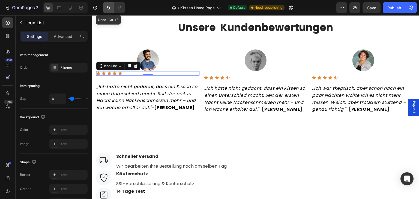
drag, startPoint x: 105, startPoint y: 8, endPoint x: 36, endPoint y: 43, distance: 77.5
click at [106, 8] on icon "Undo/Redo" at bounding box center [108, 7] width 5 height 5
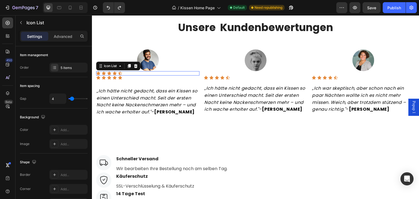
click at [165, 74] on div "Icon Icon Icon Icon Icon" at bounding box center [147, 73] width 103 height 4
click at [130, 73] on div "Icon Icon Icon Icon Icon" at bounding box center [147, 73] width 103 height 4
click at [132, 71] on div at bounding box center [147, 60] width 103 height 22
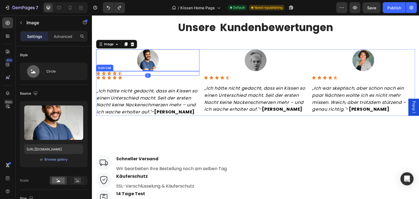
click at [131, 73] on div "Icon Icon Icon Icon Icon" at bounding box center [147, 73] width 103 height 4
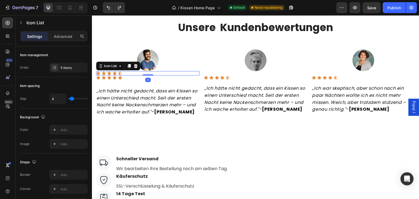
click at [131, 73] on div "Icon Icon Icon Icon Icon" at bounding box center [147, 73] width 103 height 4
click at [67, 69] on div "5 items" at bounding box center [74, 68] width 26 height 5
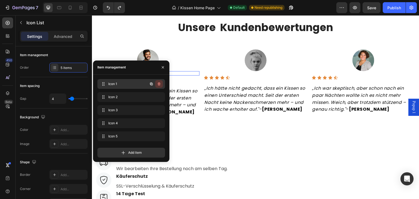
click at [161, 87] on button "button" at bounding box center [159, 84] width 8 height 8
click at [161, 87] on button "Delete" at bounding box center [155, 84] width 15 height 8
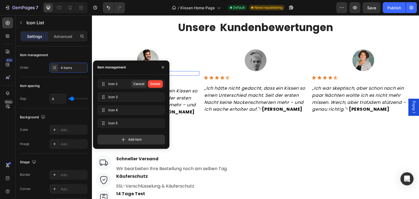
click at [160, 83] on div "Delete" at bounding box center [155, 84] width 10 height 5
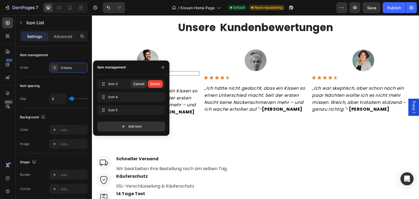
click at [160, 83] on div "Delete" at bounding box center [155, 84] width 10 height 5
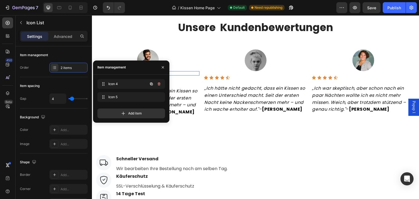
click at [160, 83] on icon "button" at bounding box center [159, 83] width 3 height 3
click at [160, 83] on div "Delete" at bounding box center [155, 84] width 10 height 5
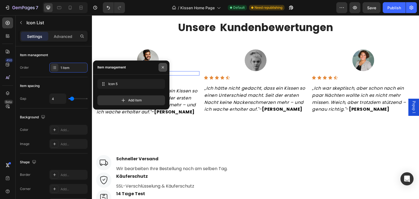
click at [161, 71] on button "button" at bounding box center [163, 67] width 9 height 9
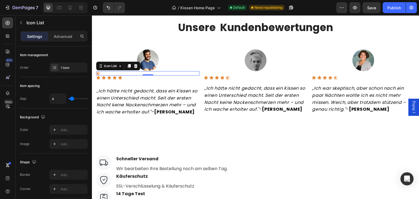
click at [136, 72] on div "Icon" at bounding box center [147, 73] width 103 height 4
click at [75, 63] on div "1 item" at bounding box center [68, 68] width 38 height 10
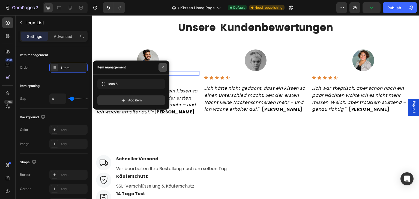
click at [165, 67] on icon "button" at bounding box center [163, 67] width 4 height 4
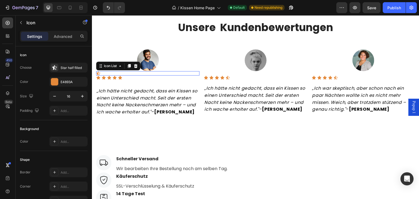
click at [118, 75] on div "Icon" at bounding box center [147, 73] width 103 height 4
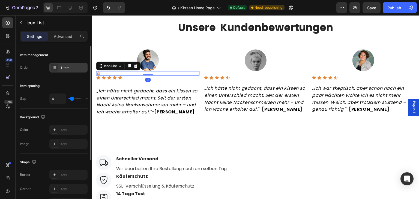
click at [53, 69] on icon at bounding box center [54, 68] width 4 height 4
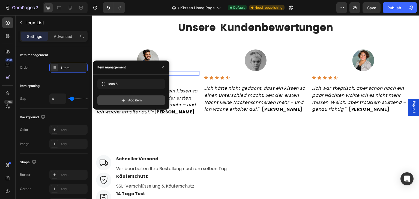
click at [118, 97] on div "Add item" at bounding box center [131, 101] width 68 height 10
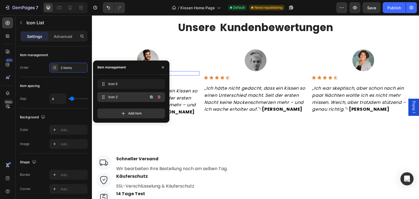
click at [119, 100] on div "Icon 2 Icon 2" at bounding box center [124, 97] width 48 height 8
click at [152, 96] on icon "button" at bounding box center [151, 97] width 4 height 4
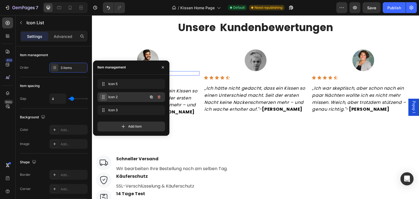
click at [102, 96] on icon at bounding box center [103, 97] width 4 height 4
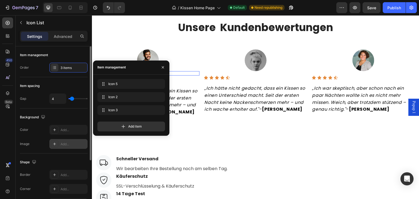
click at [58, 145] on div "Add..." at bounding box center [68, 144] width 38 height 10
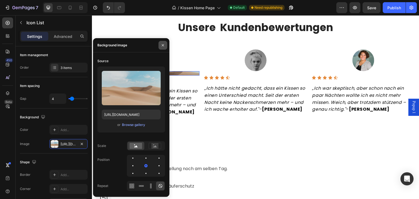
click at [160, 48] on button "button" at bounding box center [163, 45] width 9 height 9
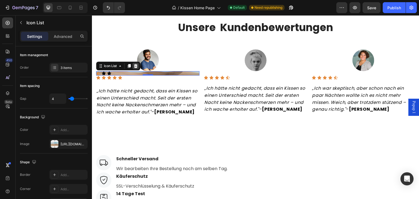
click at [135, 67] on icon at bounding box center [136, 66] width 4 height 4
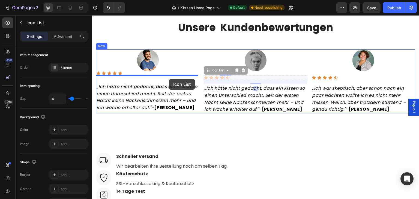
drag, startPoint x: 231, startPoint y: 78, endPoint x: 169, endPoint y: 79, distance: 62.0
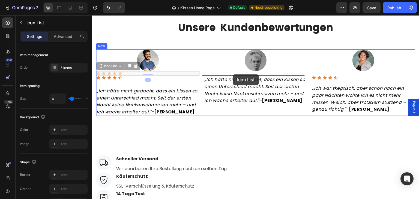
drag, startPoint x: 181, startPoint y: 75, endPoint x: 233, endPoint y: 75, distance: 52.2
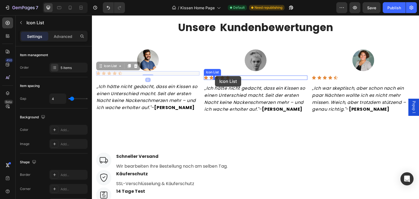
drag, startPoint x: 155, startPoint y: 73, endPoint x: 215, endPoint y: 76, distance: 60.7
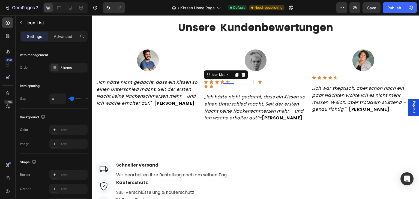
click at [114, 14] on div "7 Version history / Kissen Home Page Default Need republishing Preview Save Pub…" at bounding box center [209, 8] width 419 height 16
click at [112, 12] on button "Undo/Redo" at bounding box center [108, 7] width 11 height 11
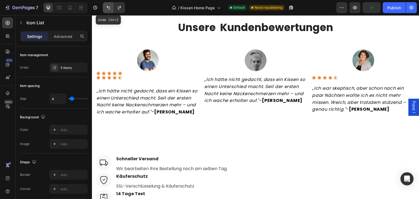
click at [112, 12] on button "Undo/Redo" at bounding box center [108, 7] width 11 height 11
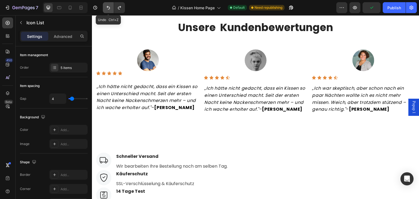
click at [112, 12] on button "Undo/Redo" at bounding box center [108, 7] width 11 height 11
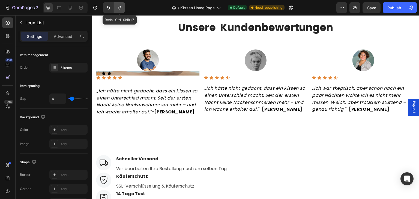
click at [122, 12] on button "Undo/Redo" at bounding box center [119, 7] width 11 height 11
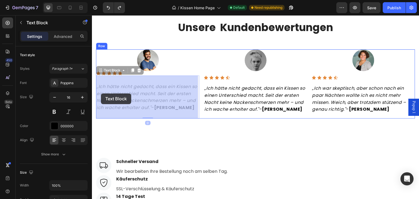
drag, startPoint x: 126, startPoint y: 112, endPoint x: 101, endPoint y: 94, distance: 29.9
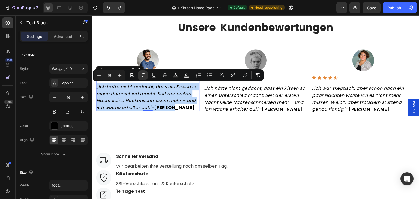
drag, startPoint x: 114, startPoint y: 115, endPoint x: 96, endPoint y: 86, distance: 34.7
click at [96, 86] on div "„Ich hätte nicht gedacht, dass ein Kissen so einen Unterschied macht. Seit der …" at bounding box center [147, 94] width 103 height 36
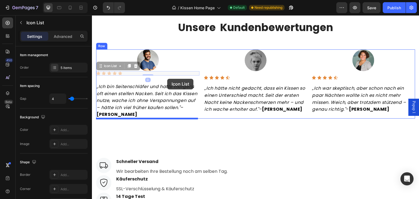
drag, startPoint x: 171, startPoint y: 71, endPoint x: 167, endPoint y: 78, distance: 7.8
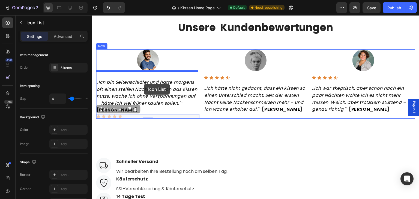
drag, startPoint x: 157, startPoint y: 116, endPoint x: 144, endPoint y: 85, distance: 33.4
click at [144, 85] on div "Header Unsere Kundenbewertungen Heading Row Image „Ich bin Seitenschläfer und h…" at bounding box center [256, 23] width 328 height 1187
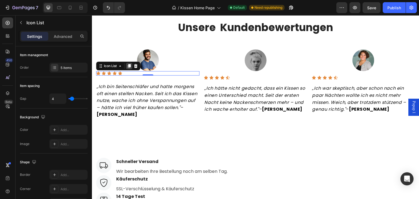
click at [128, 68] on icon at bounding box center [129, 66] width 4 height 4
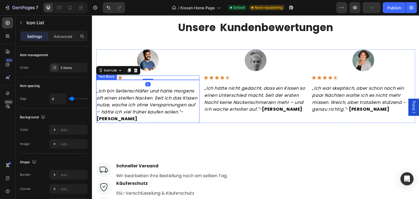
click at [119, 85] on p "Rich Text Editor. Editing area: main" at bounding box center [148, 84] width 102 height 7
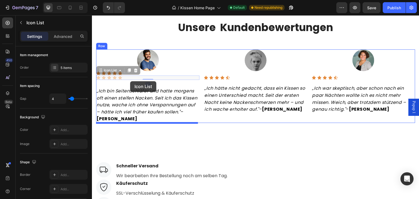
drag, startPoint x: 129, startPoint y: 77, endPoint x: 130, endPoint y: 81, distance: 4.4
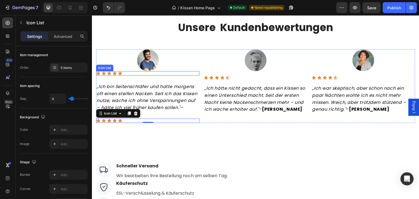
click at [137, 73] on div "Icon Icon Icon Icon Icon" at bounding box center [147, 73] width 103 height 4
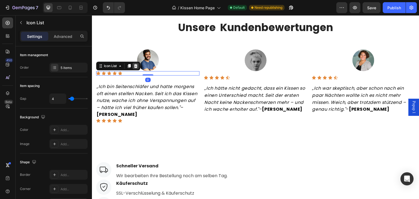
click at [135, 68] on icon at bounding box center [136, 66] width 4 height 4
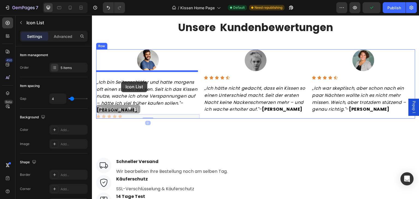
drag, startPoint x: 137, startPoint y: 118, endPoint x: 121, endPoint y: 82, distance: 38.9
click at [121, 82] on div "Header Unsere Kundenbewertungen Heading Row Image „Ich bin Seitenschläfer und h…" at bounding box center [256, 23] width 328 height 1187
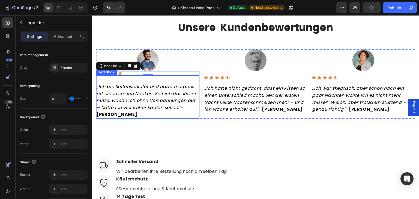
click at [164, 113] on p "„Ich bin Seitenschläfer und hatte morgens oft einen steifen Nacken. Seit ich da…" at bounding box center [148, 100] width 102 height 35
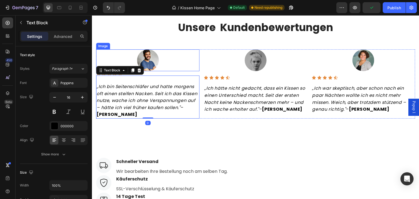
click at [159, 64] on div at bounding box center [147, 60] width 103 height 22
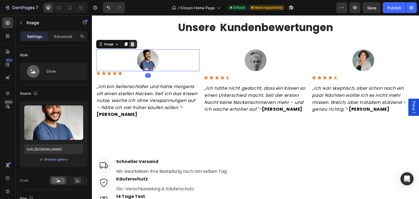
click at [129, 45] on div at bounding box center [132, 44] width 7 height 7
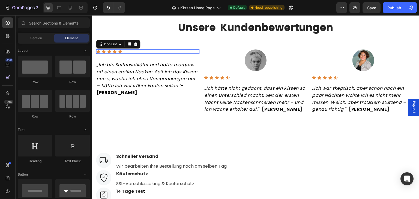
click at [125, 52] on div "Icon Icon Icon Icon Icon" at bounding box center [147, 51] width 103 height 4
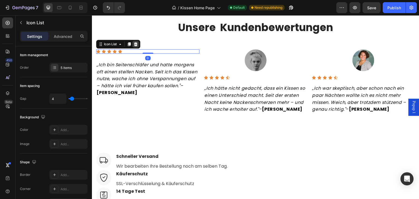
click at [137, 44] on icon at bounding box center [136, 44] width 4 height 4
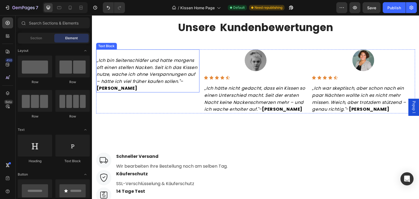
click at [161, 84] on icon "„Ich bin Seitenschläfer und hatte morgens oft einen steifen Nacken. Seit ich da…" at bounding box center [147, 70] width 101 height 27
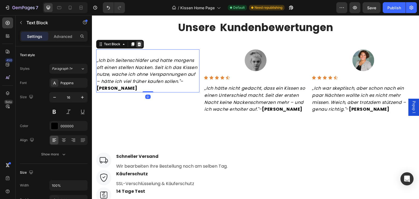
click at [138, 43] on icon at bounding box center [139, 44] width 4 height 4
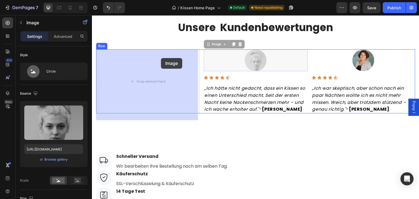
drag, startPoint x: 251, startPoint y: 59, endPoint x: 161, endPoint y: 58, distance: 89.8
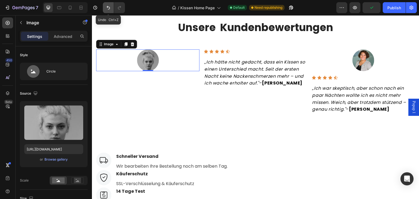
click at [105, 5] on button "Undo/Redo" at bounding box center [108, 7] width 11 height 11
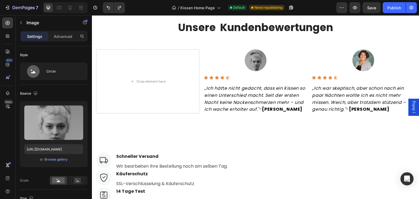
click at [245, 61] on img at bounding box center [256, 60] width 22 height 22
click at [248, 61] on img at bounding box center [256, 60] width 22 height 22
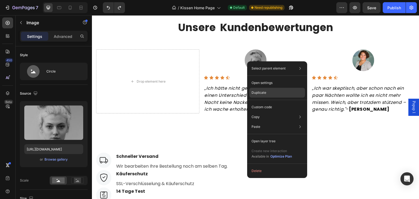
drag, startPoint x: 264, startPoint y: 93, endPoint x: 159, endPoint y: 48, distance: 114.6
click at [264, 93] on p "Duplicate" at bounding box center [259, 92] width 15 height 5
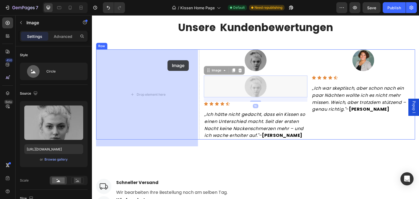
drag, startPoint x: 274, startPoint y: 88, endPoint x: 167, endPoint y: 60, distance: 110.3
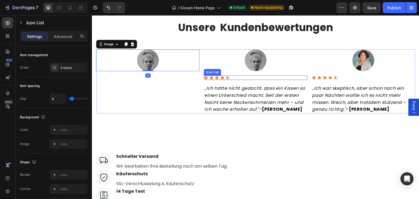
click at [234, 78] on div "Icon Icon Icon Icon Icon" at bounding box center [255, 78] width 103 height 4
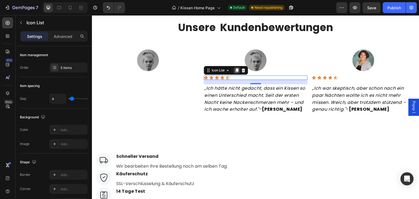
click at [235, 68] on div at bounding box center [237, 70] width 7 height 7
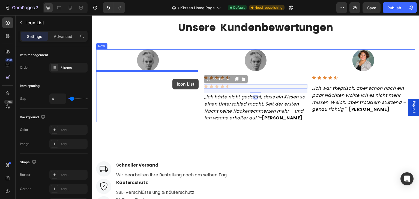
drag, startPoint x: 234, startPoint y: 85, endPoint x: 173, endPoint y: 79, distance: 61.8
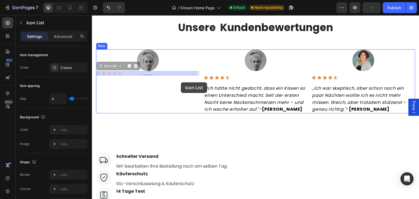
drag, startPoint x: 182, startPoint y: 74, endPoint x: 181, endPoint y: 83, distance: 8.5
click at [181, 83] on div "Header Unsere Kundenbewertungen Heading Row Image Icon Icon Icon Icon Icon Icon…" at bounding box center [256, 21] width 328 height 1182
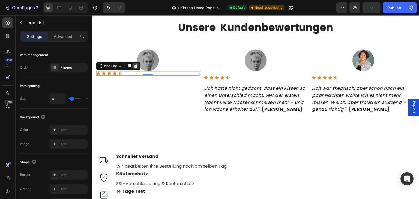
click at [138, 68] on div at bounding box center [135, 66] width 7 height 7
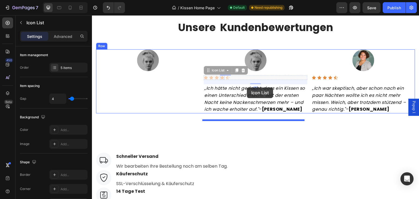
drag, startPoint x: 233, startPoint y: 76, endPoint x: 217, endPoint y: 79, distance: 16.5
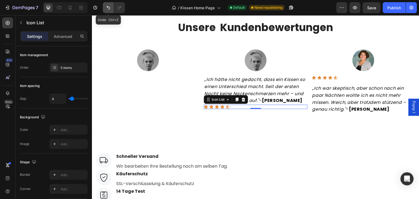
click at [112, 9] on button "Undo/Redo" at bounding box center [108, 7] width 11 height 11
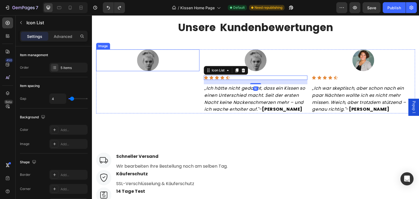
click at [119, 71] on div at bounding box center [147, 60] width 103 height 22
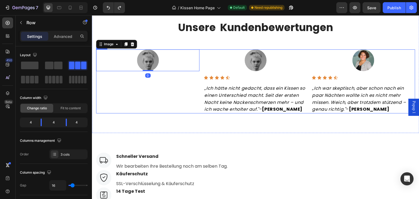
click at [114, 73] on div "Image 0" at bounding box center [147, 81] width 103 height 64
click at [106, 78] on div "Image" at bounding box center [147, 81] width 103 height 64
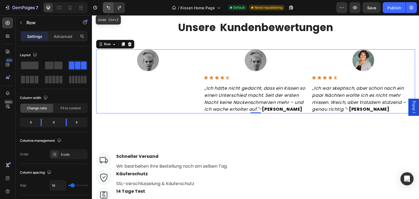
click at [106, 5] on icon "Undo/Redo" at bounding box center [108, 7] width 5 height 5
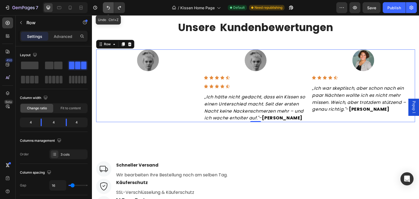
click at [106, 5] on icon "Undo/Redo" at bounding box center [108, 7] width 5 height 5
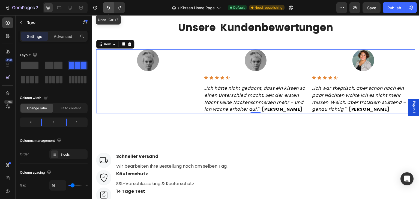
click at [106, 5] on icon "Undo/Redo" at bounding box center [108, 7] width 5 height 5
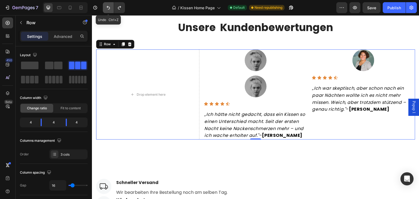
click at [106, 5] on icon "Undo/Redo" at bounding box center [108, 7] width 5 height 5
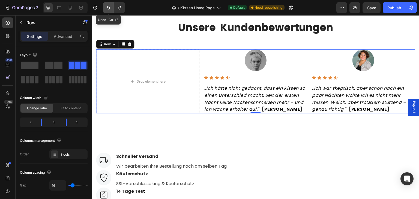
click at [106, 5] on icon "Undo/Redo" at bounding box center [108, 7] width 5 height 5
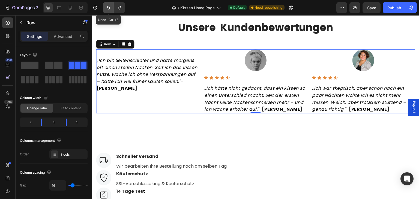
click at [106, 5] on icon "Undo/Redo" at bounding box center [108, 7] width 5 height 5
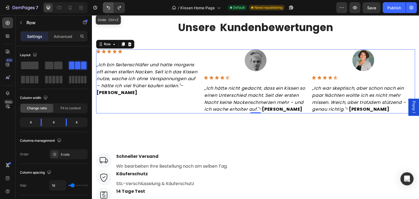
click at [106, 5] on icon "Undo/Redo" at bounding box center [108, 7] width 5 height 5
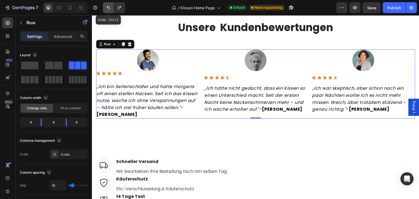
click at [106, 5] on icon "Undo/Redo" at bounding box center [108, 7] width 5 height 5
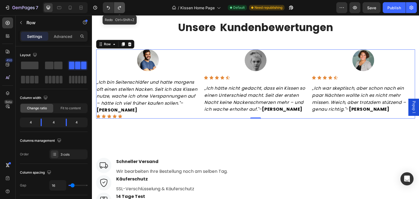
click at [115, 10] on button "Undo/Redo" at bounding box center [119, 7] width 11 height 11
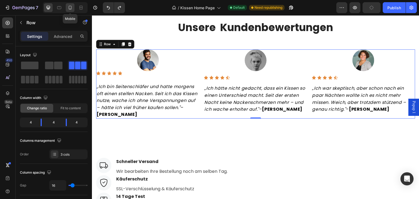
click at [68, 7] on icon at bounding box center [69, 7] width 5 height 5
type input "100%"
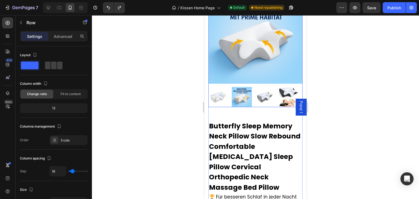
scroll to position [90, 0]
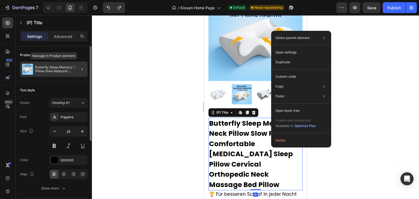
click at [54, 67] on p "Butterfly Sleep Memory Neck Pillow Slow Rebound Comfortable [MEDICAL_DATA] Slee…" at bounding box center [60, 70] width 50 height 8
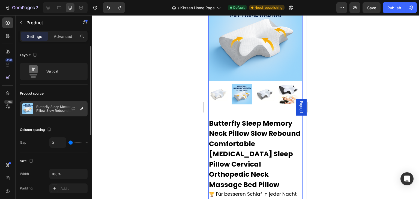
click at [57, 108] on p "Butterfly Sleep Memory Neck Pillow Slow Rebound Comfortable [MEDICAL_DATA] Slee…" at bounding box center [60, 109] width 49 height 8
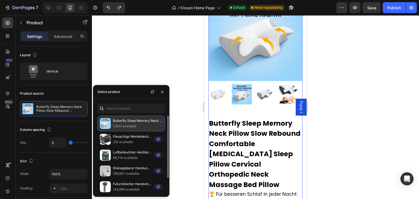
click at [137, 121] on p "Butterfly Sleep Memory Neck Pillow Slow Rebound Comfortable [MEDICAL_DATA] Slee…" at bounding box center [138, 120] width 50 height 5
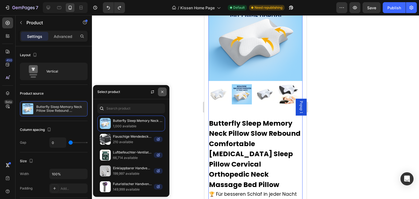
click at [163, 90] on icon "button" at bounding box center [162, 92] width 4 height 4
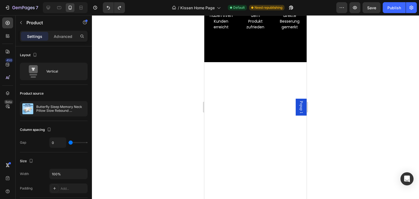
scroll to position [0, 0]
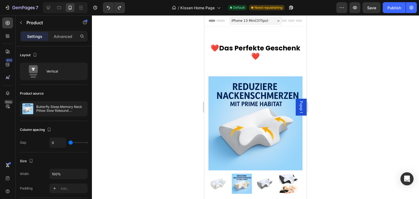
click at [263, 19] on span "iPhone 13 Mini ( 375 px)" at bounding box center [250, 20] width 37 height 5
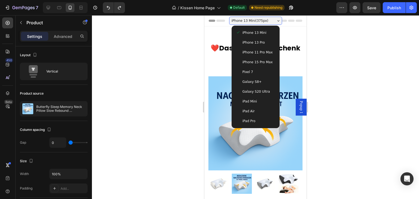
click at [260, 71] on div "Pixel 7" at bounding box center [255, 71] width 39 height 5
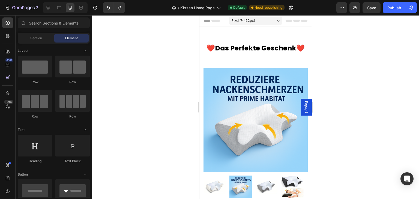
click at [206, 22] on icon at bounding box center [206, 21] width 4 height 4
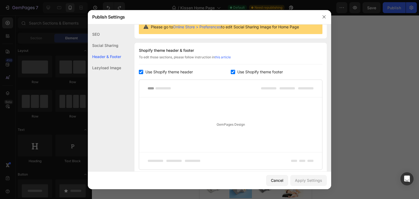
scroll to position [74, 0]
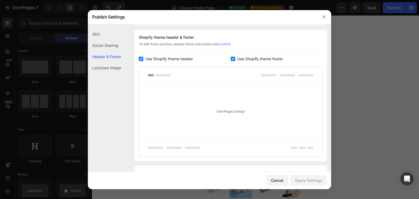
click at [119, 67] on div "Lazyload Image" at bounding box center [104, 67] width 33 height 11
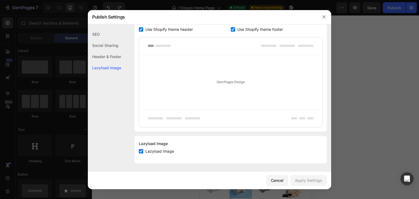
click at [112, 51] on div "Social Sharing" at bounding box center [104, 56] width 33 height 11
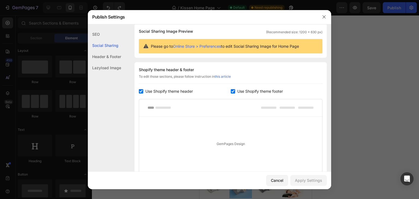
scroll to position [35, 0]
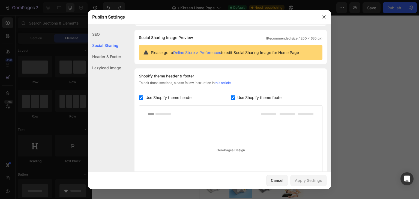
click at [114, 62] on div "Header & Footer" at bounding box center [104, 67] width 33 height 11
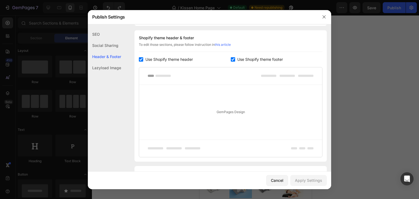
scroll to position [74, 0]
click at [116, 40] on div "SEO" at bounding box center [104, 45] width 33 height 11
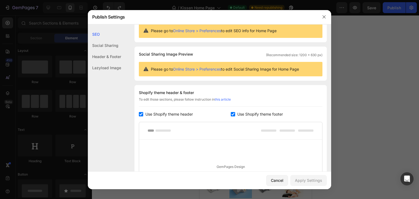
scroll to position [0, 0]
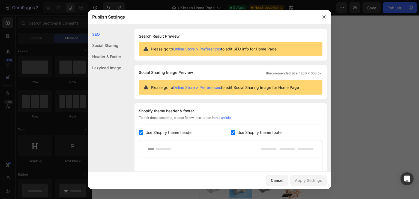
click at [96, 51] on div "Social Sharing" at bounding box center [104, 56] width 33 height 11
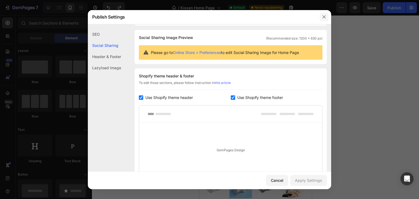
click at [325, 16] on icon "button" at bounding box center [324, 17] width 4 height 4
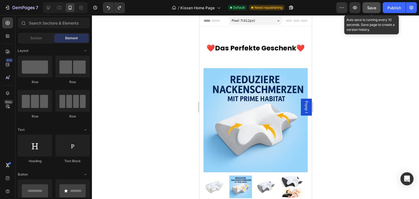
click at [377, 10] on div "Save" at bounding box center [372, 8] width 9 height 6
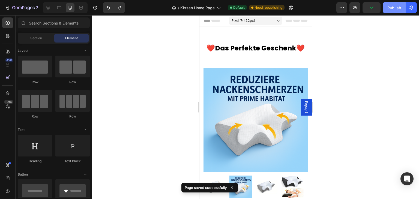
click at [402, 8] on button "Publish" at bounding box center [394, 7] width 23 height 11
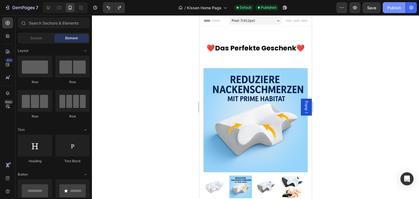
click at [402, 8] on button "Publish" at bounding box center [394, 7] width 23 height 11
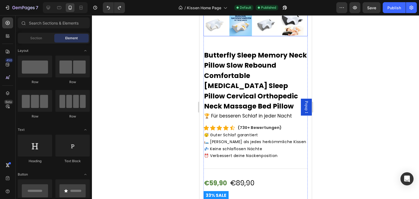
scroll to position [163, 0]
